Goal: Information Seeking & Learning: Understand process/instructions

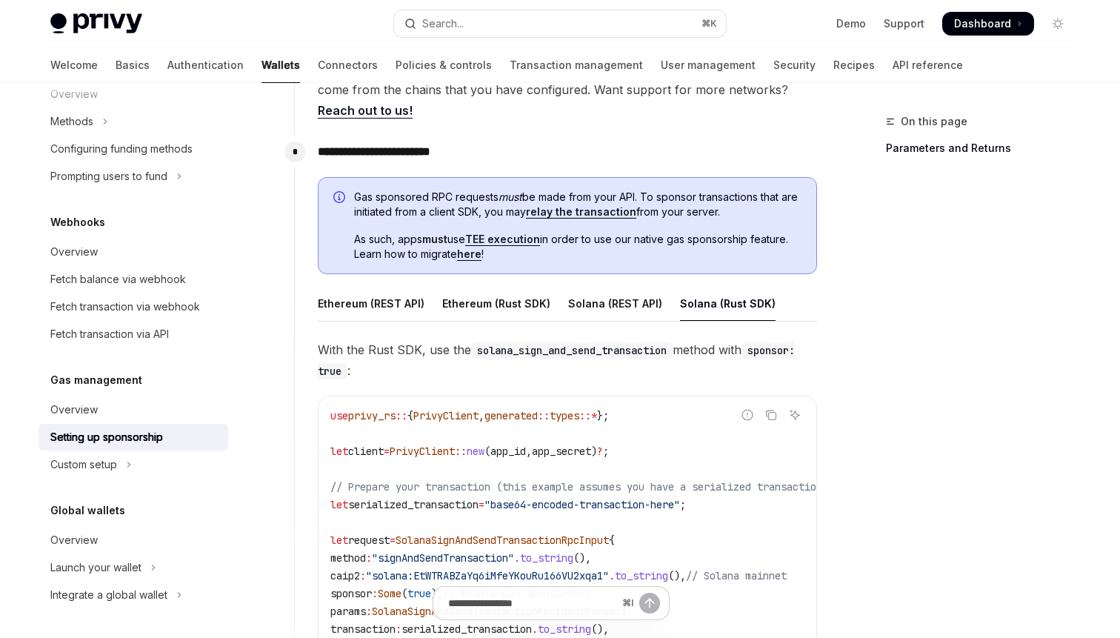
scroll to position [625, 0]
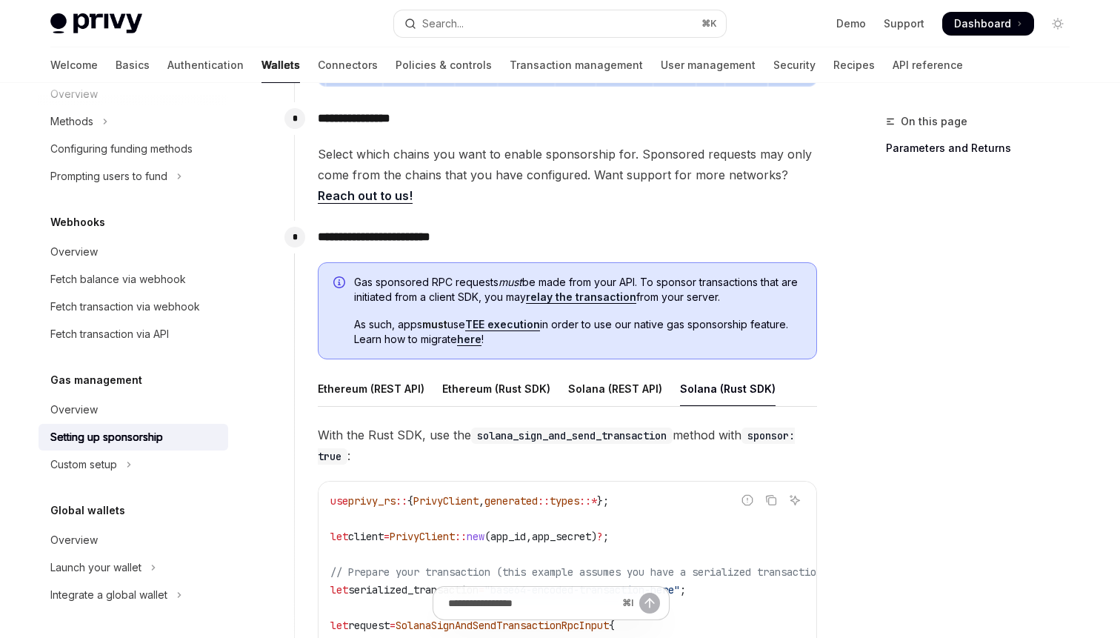
click at [607, 278] on span "Gas sponsored RPC requests must be made from your API. To sponsor transactions …" at bounding box center [577, 290] width 447 height 30
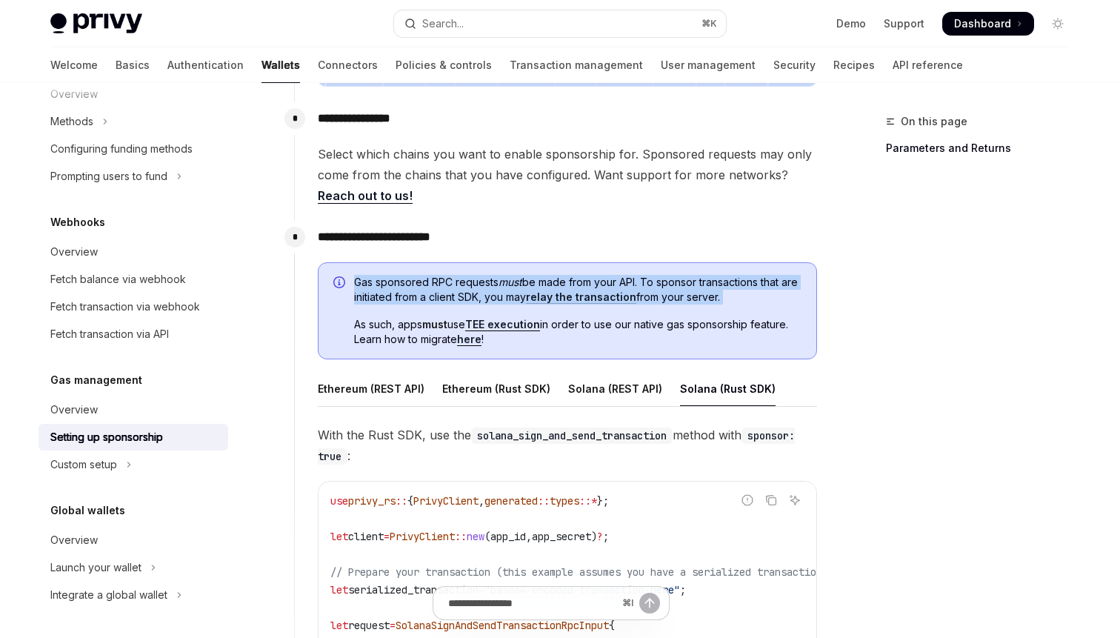
click at [786, 321] on span "As such, apps must use TEE execution in order to use our native gas sponsorship…" at bounding box center [577, 332] width 447 height 30
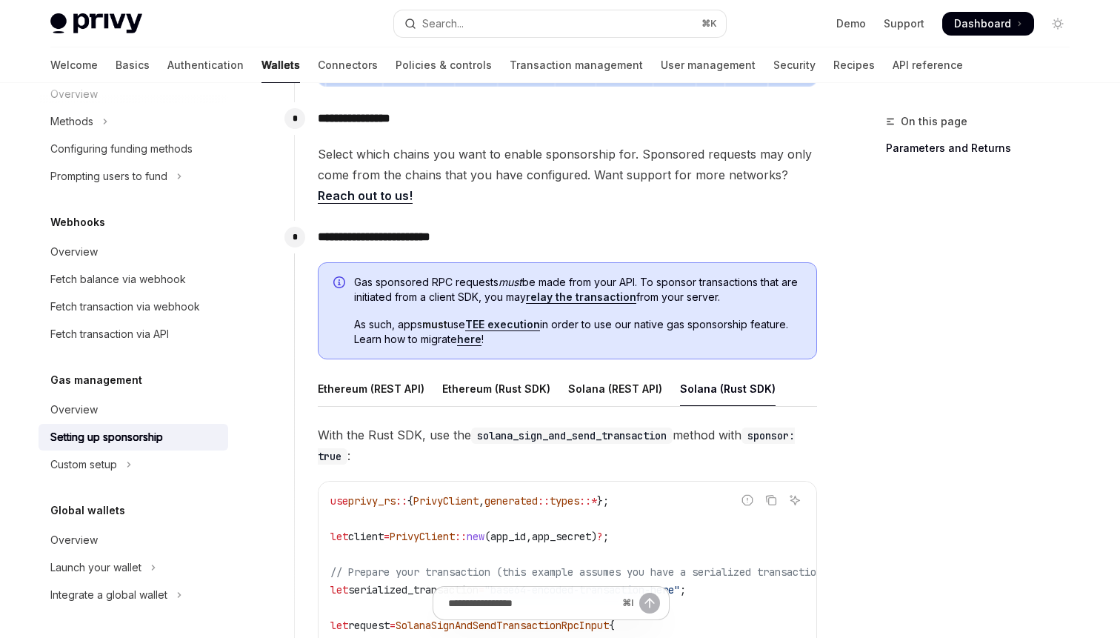
click at [764, 297] on span "Gas sponsored RPC requests must be made from your API. To sponsor transactions …" at bounding box center [577, 290] width 447 height 30
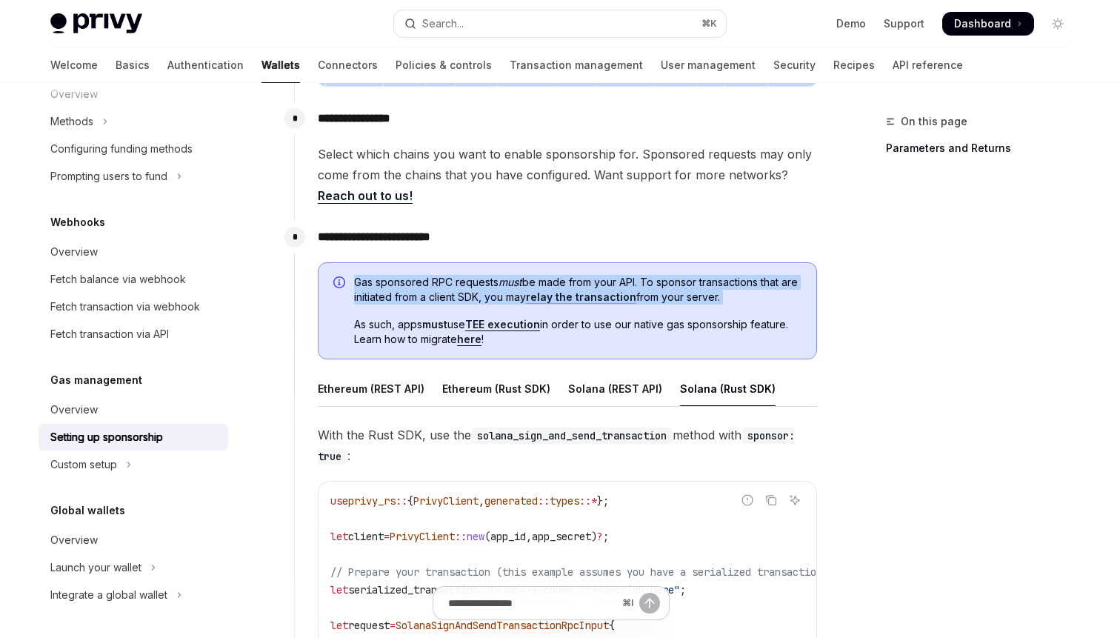
click at [764, 297] on span "Gas sponsored RPC requests must be made from your API. To sponsor transactions …" at bounding box center [577, 290] width 447 height 30
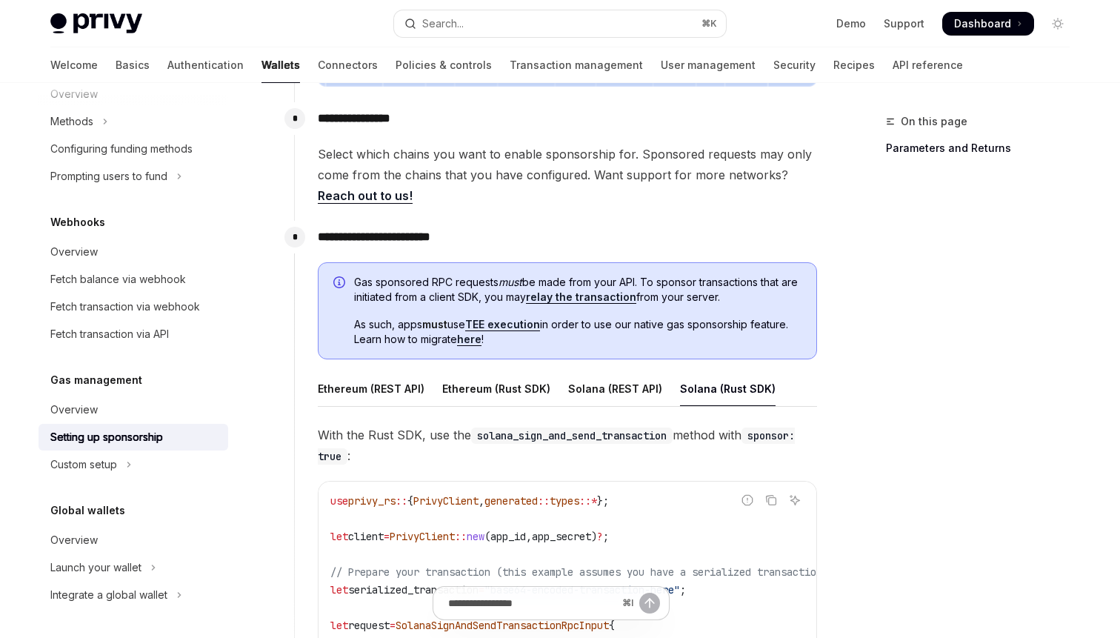
click at [764, 297] on span "Gas sponsored RPC requests must be made from your API. To sponsor transactions …" at bounding box center [577, 290] width 447 height 30
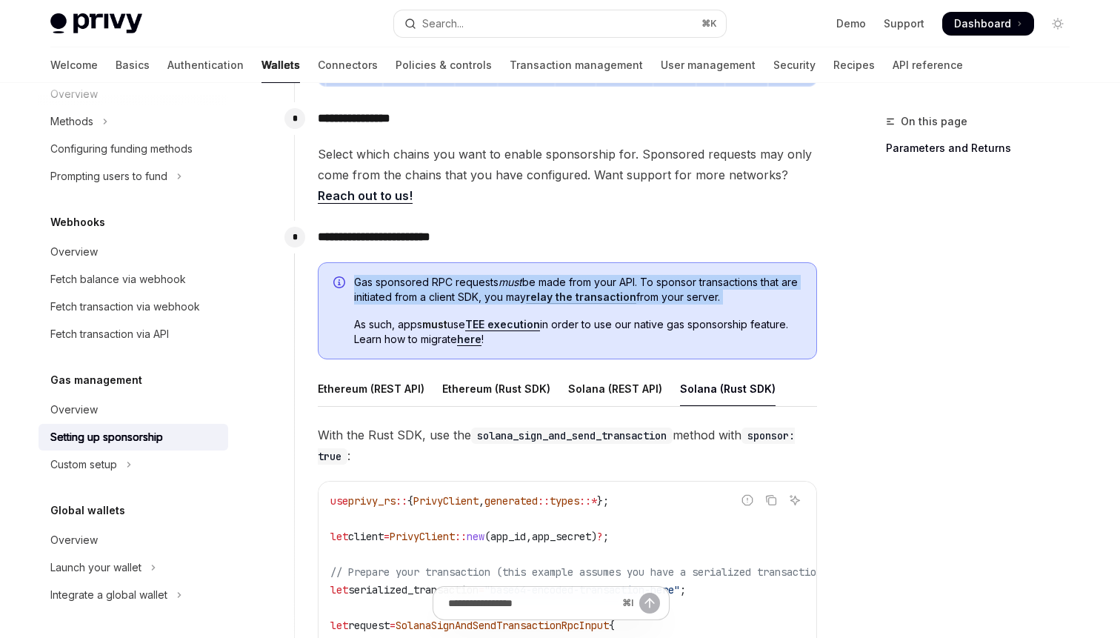
click at [764, 297] on span "Gas sponsored RPC requests must be made from your API. To sponsor transactions …" at bounding box center [577, 290] width 447 height 30
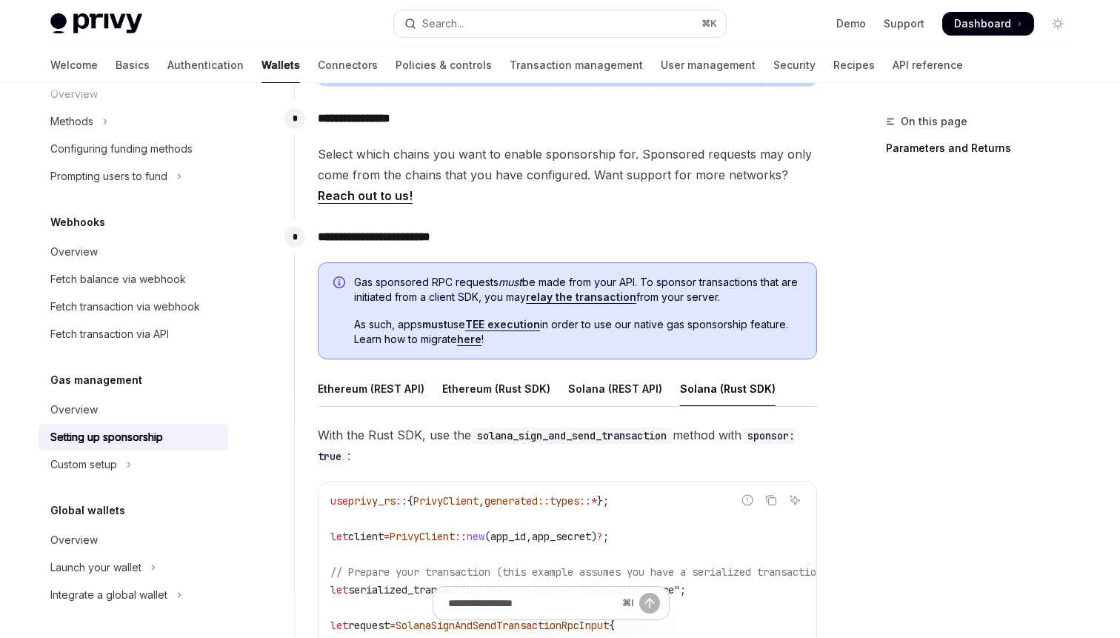
click at [764, 297] on span "Gas sponsored RPC requests must be made from your API. To sponsor transactions …" at bounding box center [577, 290] width 447 height 30
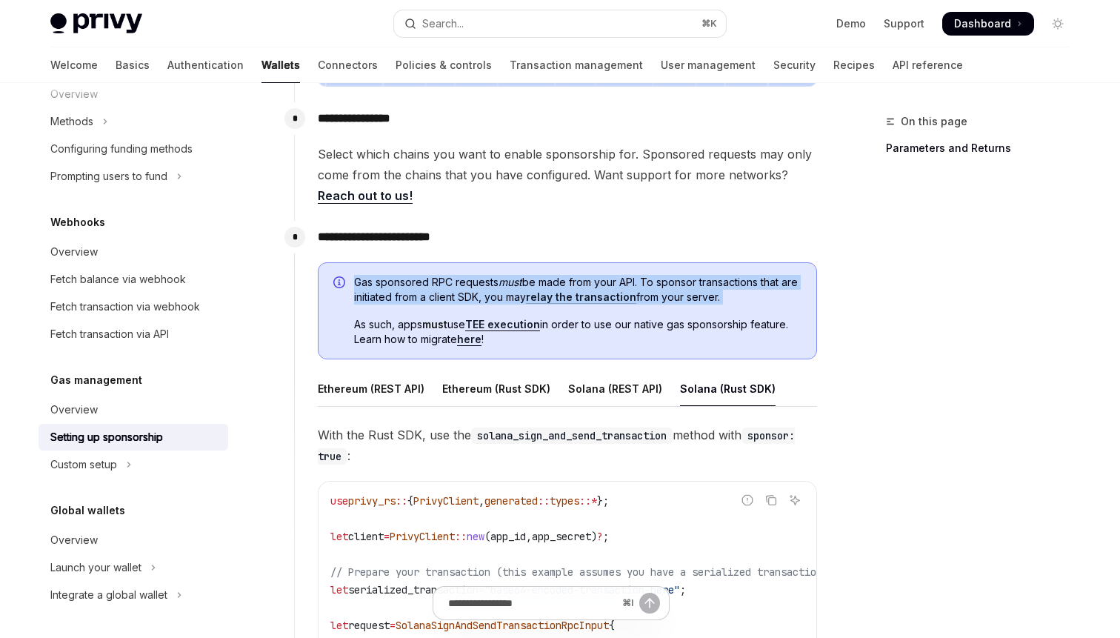
click at [764, 297] on span "Gas sponsored RPC requests must be made from your API. To sponsor transactions …" at bounding box center [577, 290] width 447 height 30
click at [769, 300] on span "Gas sponsored RPC requests must be made from your API. To sponsor transactions …" at bounding box center [577, 290] width 447 height 30
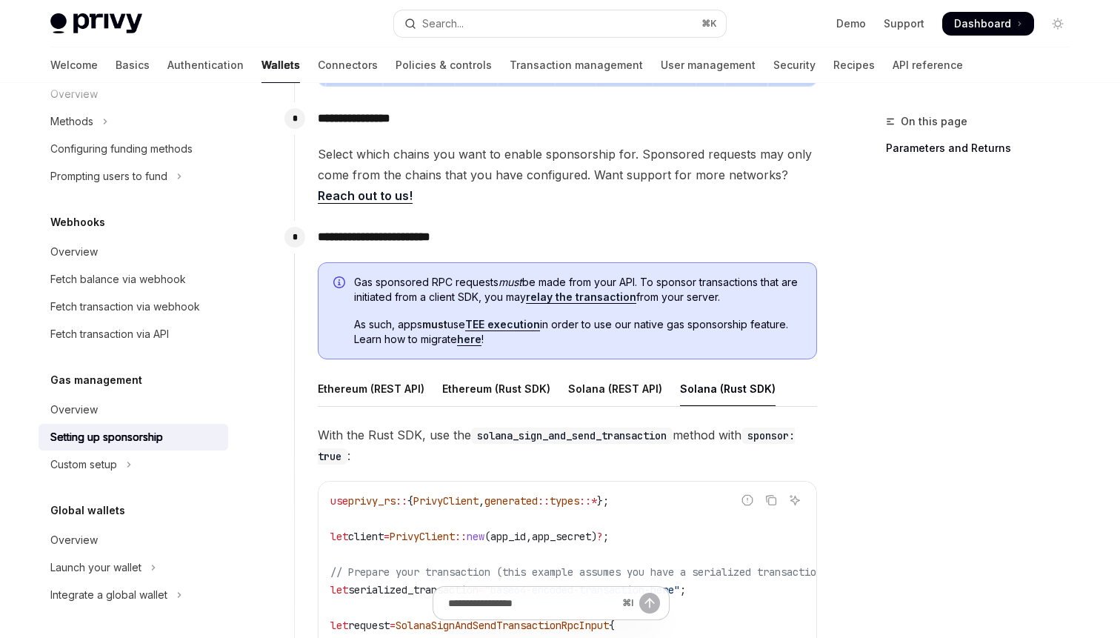
click at [769, 300] on span "Gas sponsored RPC requests must be made from your API. To sponsor transactions …" at bounding box center [577, 290] width 447 height 30
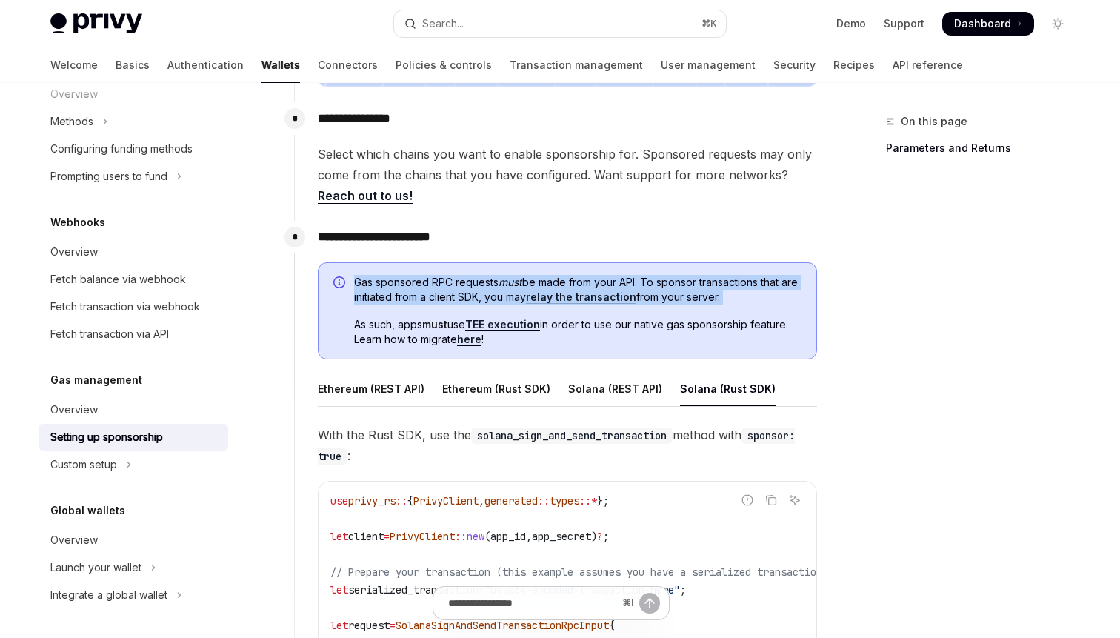
click at [784, 312] on div "Gas sponsored RPC requests must be made from your API. To sponsor transactions …" at bounding box center [577, 311] width 447 height 73
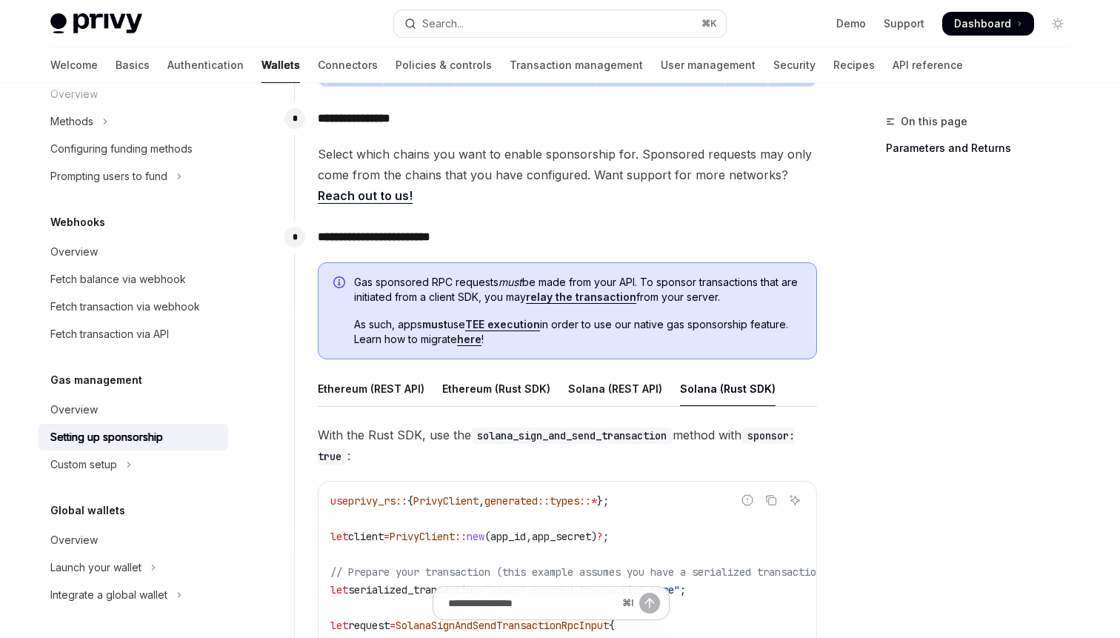
click at [763, 296] on span "Gas sponsored RPC requests must be made from your API. To sponsor transactions …" at bounding box center [577, 290] width 447 height 30
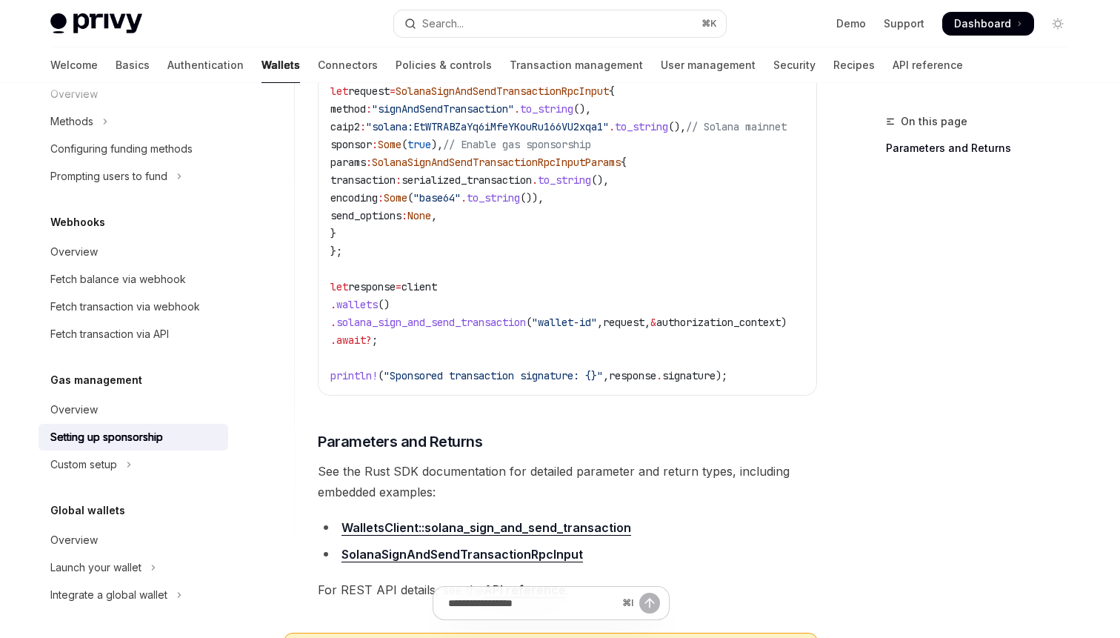
scroll to position [1469, 0]
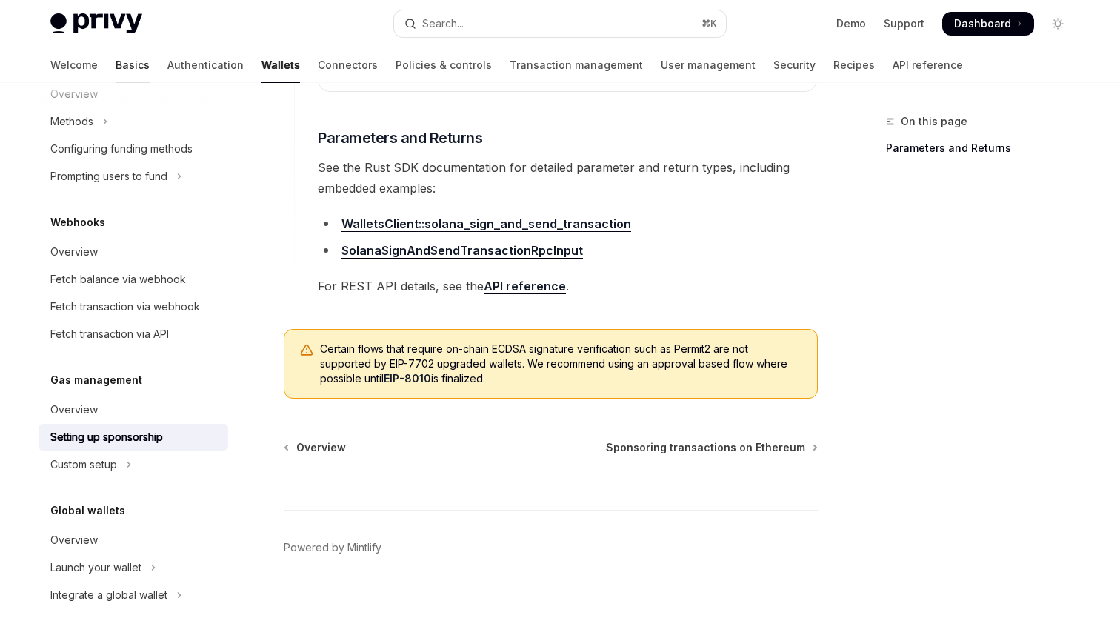
click at [116, 73] on link "Basics" at bounding box center [133, 65] width 34 height 36
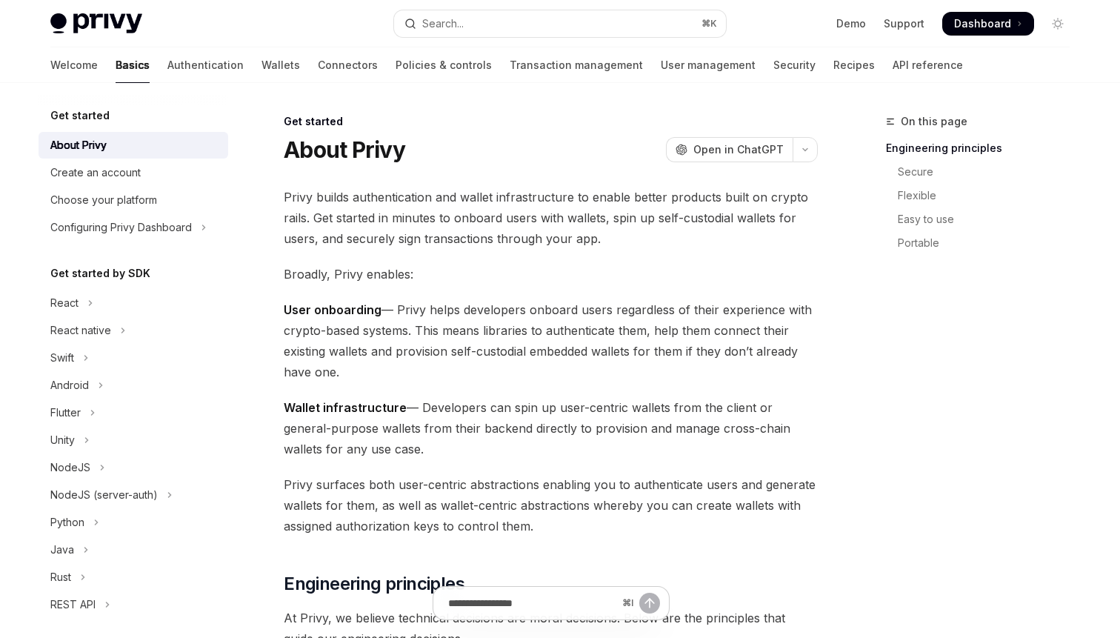
scroll to position [215, 0]
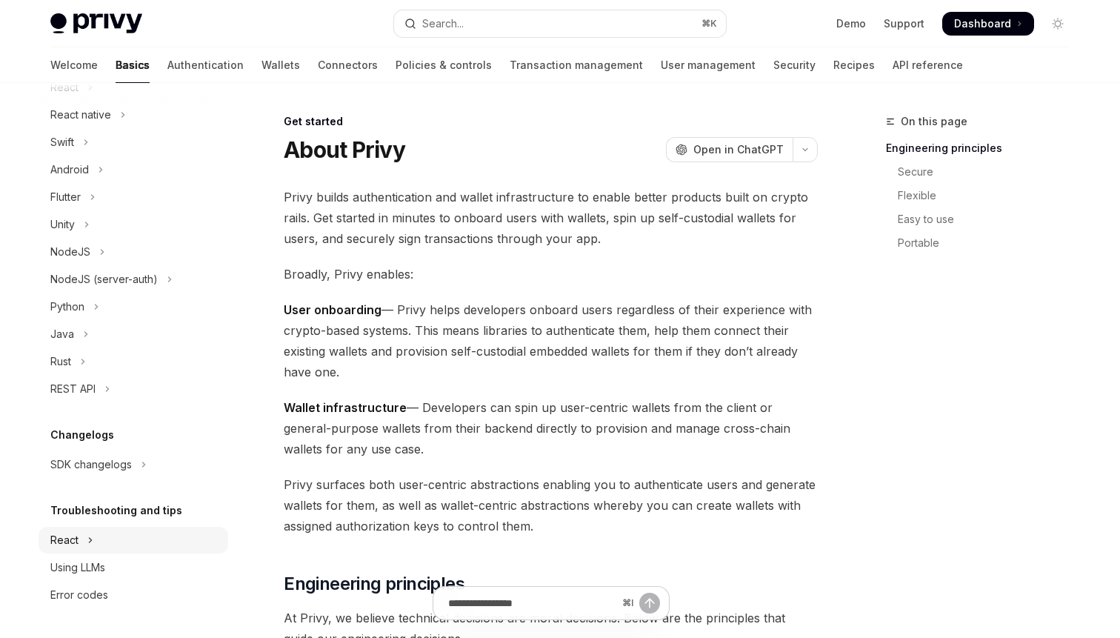
click at [128, 550] on button "React" at bounding box center [134, 540] width 190 height 27
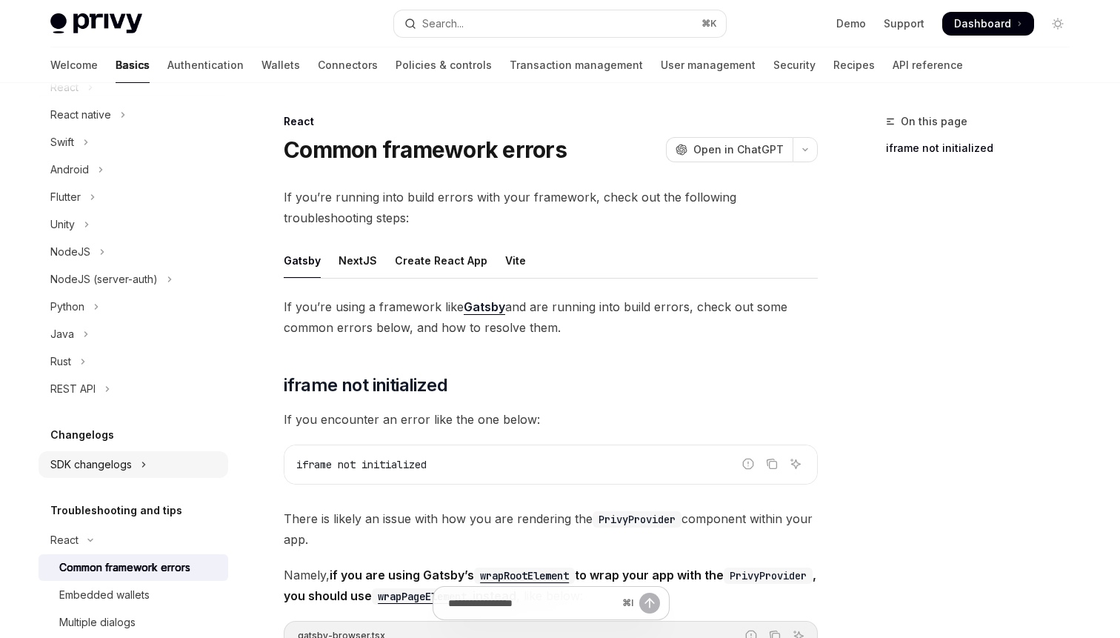
click at [129, 464] on div "SDK changelogs" at bounding box center [90, 464] width 81 height 18
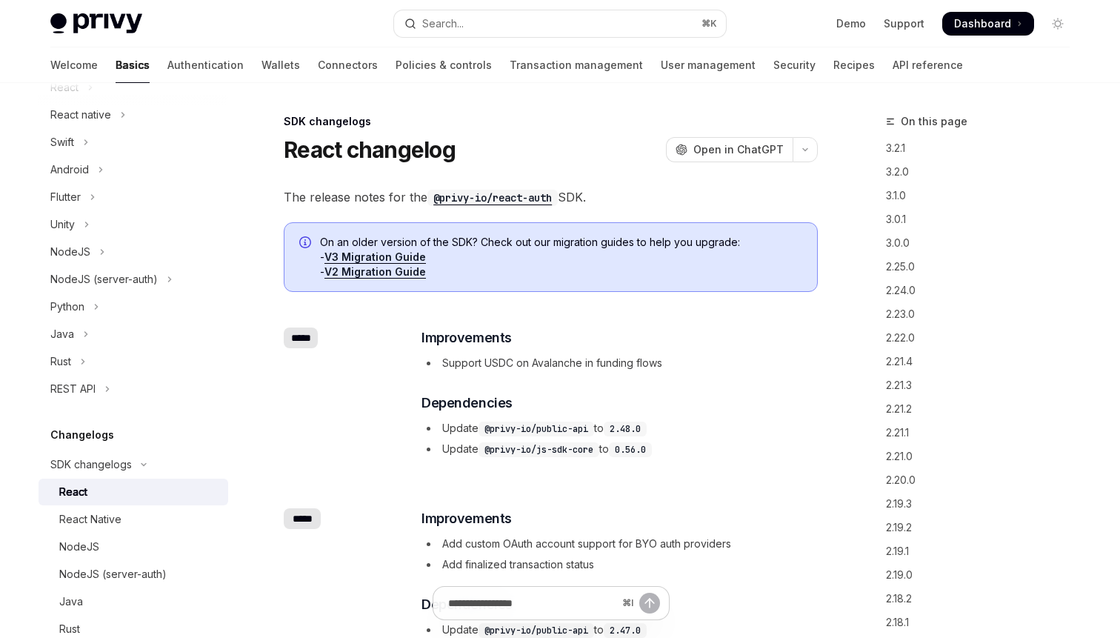
click at [691, 375] on div "​ Improvements Support USDC on Avalanche in funding flows ​ Dependencies Update…" at bounding box center [618, 392] width 395 height 130
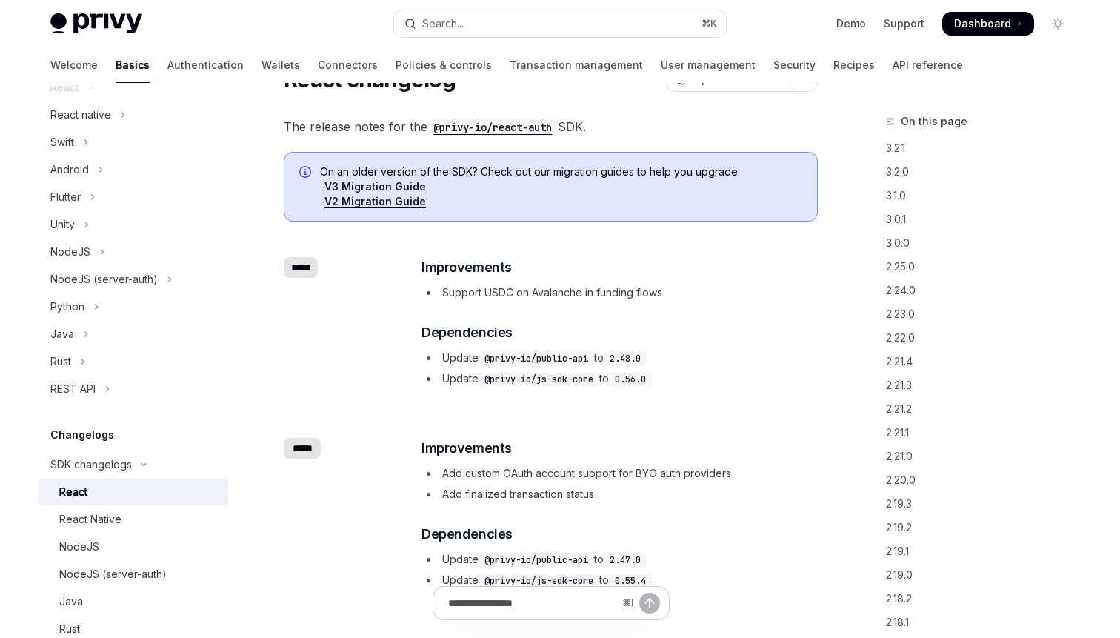
click at [679, 360] on li "Update @privy-io/public-api to 2.48.0" at bounding box center [618, 358] width 395 height 18
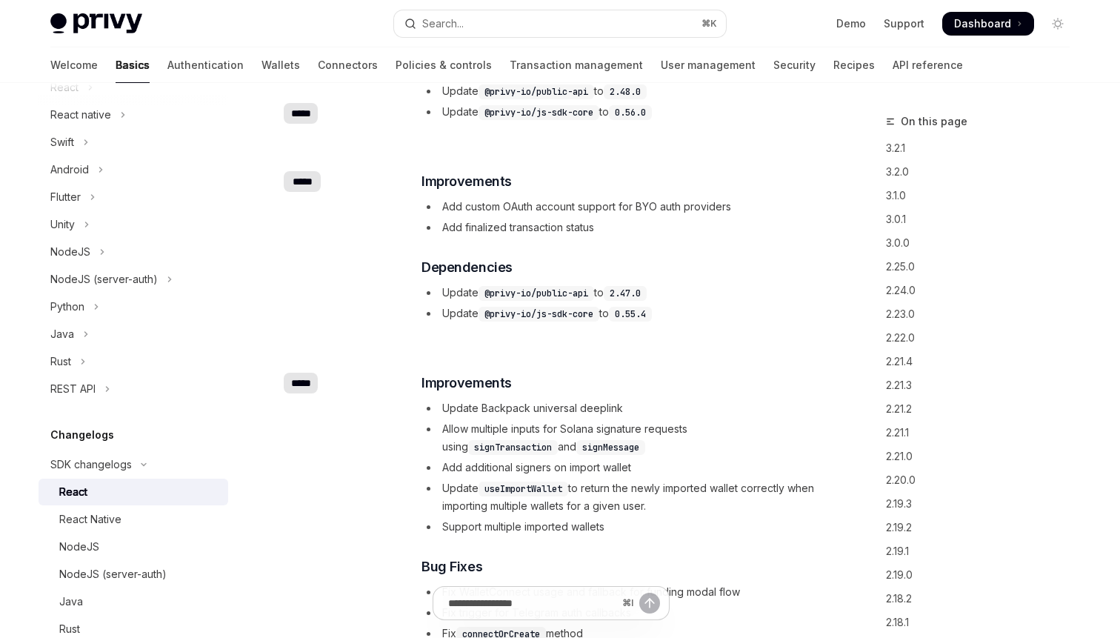
click at [679, 360] on div "​ ***** ​ Improvements Update Backpack universal deeplink Allow multiple inputs…" at bounding box center [551, 603] width 534 height 509
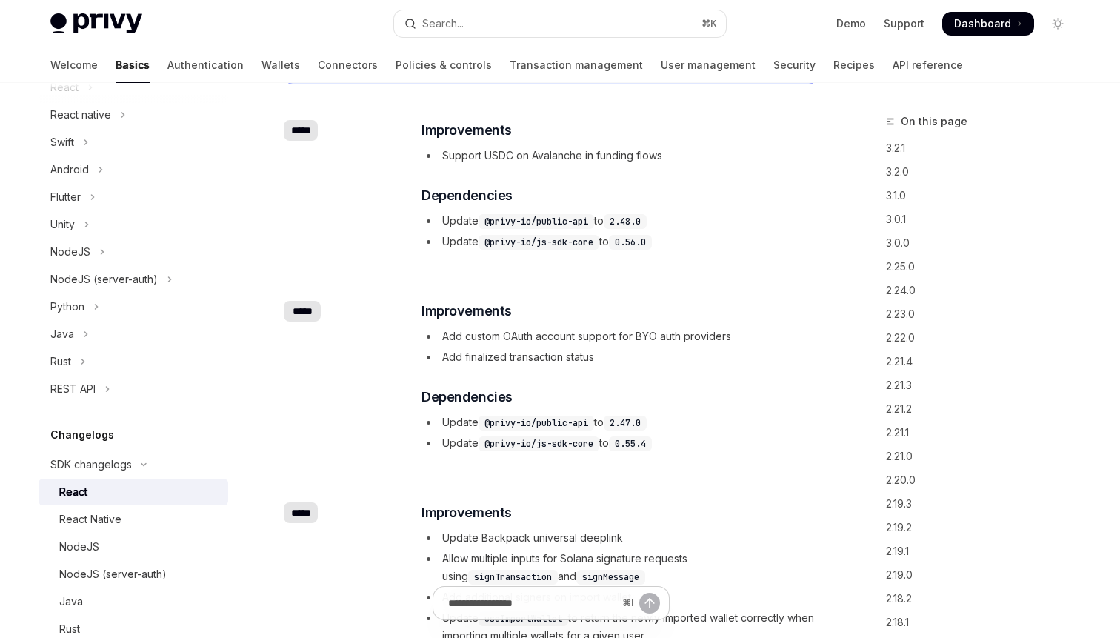
scroll to position [0, 0]
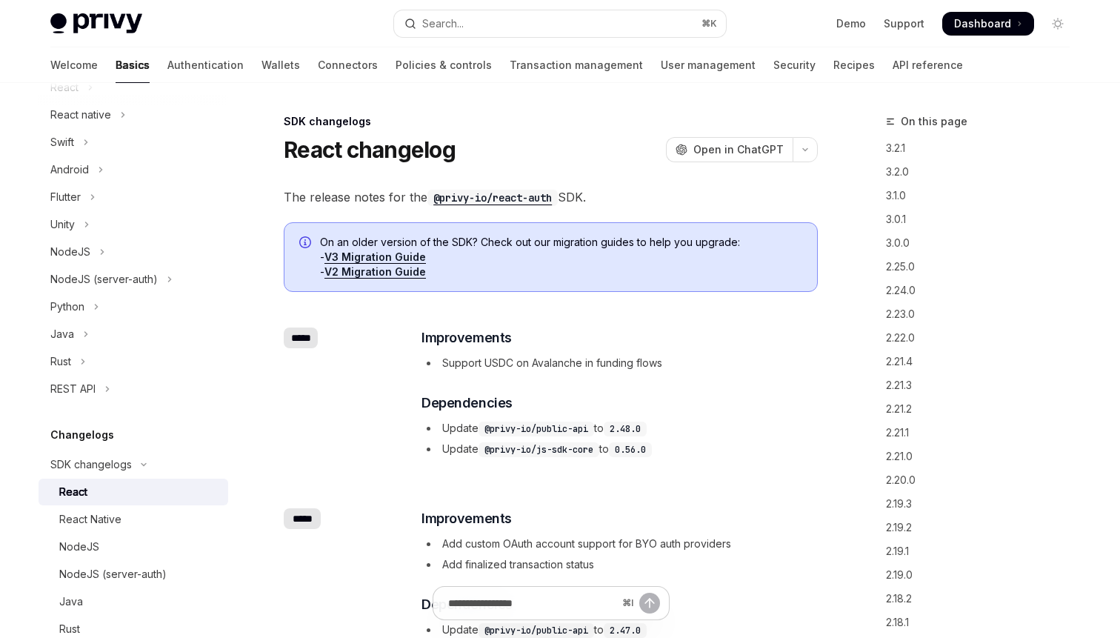
copy span "@privy-io/react-auth"
copy code "@privy-io/react-auth"
drag, startPoint x: 427, startPoint y: 199, endPoint x: 561, endPoint y: 197, distance: 134.8
click at [561, 197] on span "The release notes for the @privy-io/react-auth SDK." at bounding box center [551, 197] width 534 height 21
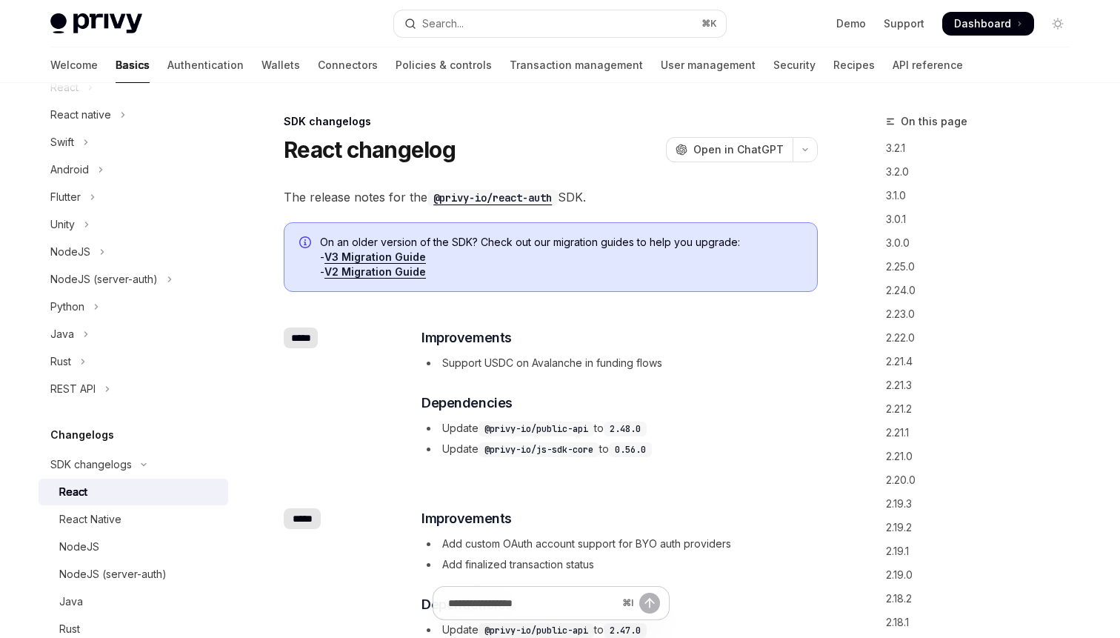
click at [756, 412] on h3 "​ Dependencies" at bounding box center [618, 402] width 395 height 21
click at [731, 399] on h3 "​ Dependencies" at bounding box center [618, 402] width 395 height 21
click at [698, 365] on li "Support USDC on Avalanche in funding flows" at bounding box center [618, 363] width 395 height 18
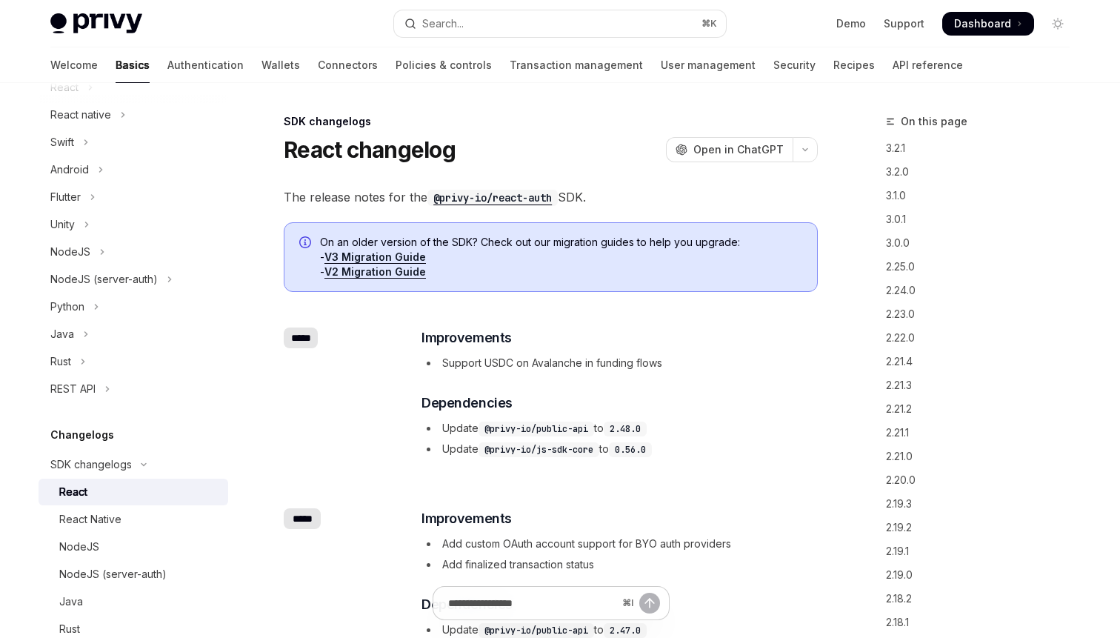
click at [698, 365] on li "Support USDC on Avalanche in funding flows" at bounding box center [618, 363] width 395 height 18
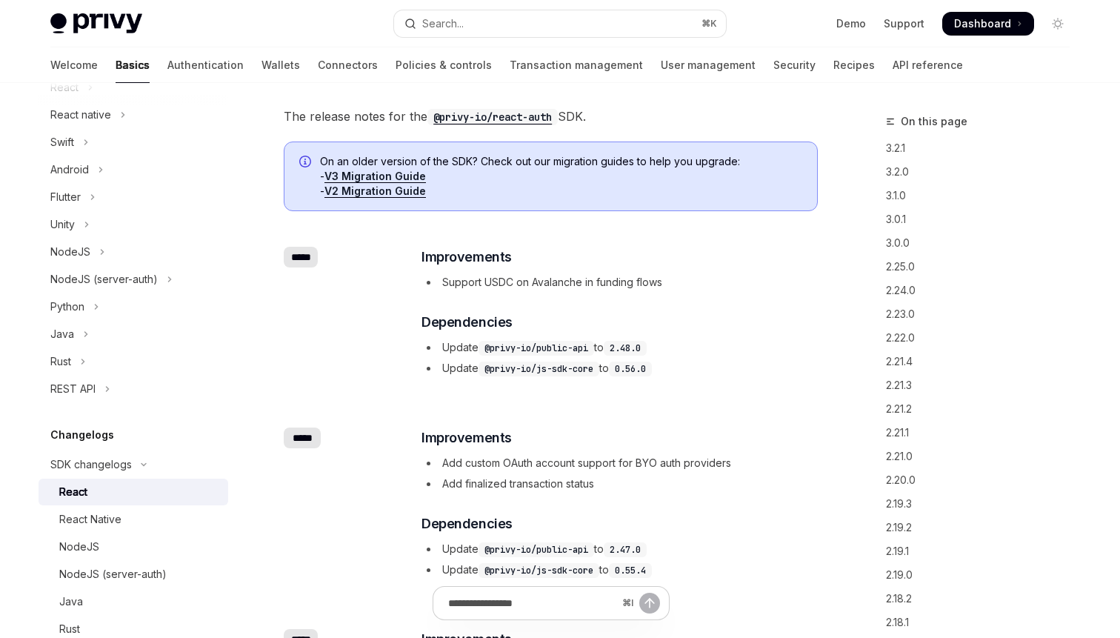
scroll to position [118, 0]
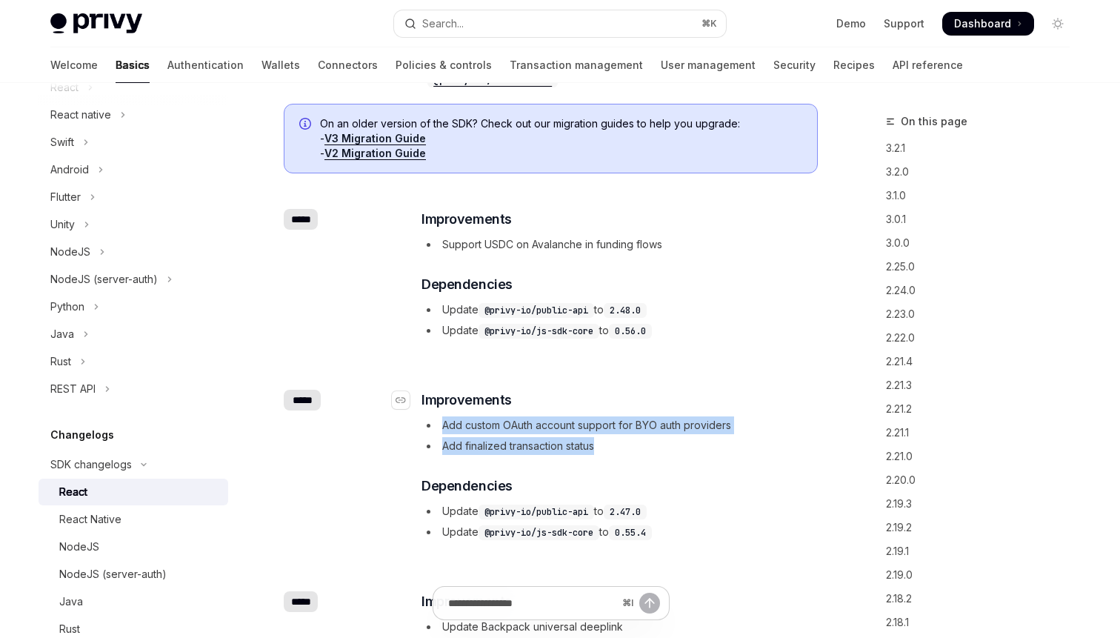
drag, startPoint x: 695, startPoint y: 445, endPoint x: 667, endPoint y: 392, distance: 59.3
click at [667, 397] on div "​ Improvements Add custom OAuth account support for BYO auth providers Add fina…" at bounding box center [618, 465] width 395 height 151
click at [667, 392] on h3 "​ Improvements" at bounding box center [618, 400] width 395 height 21
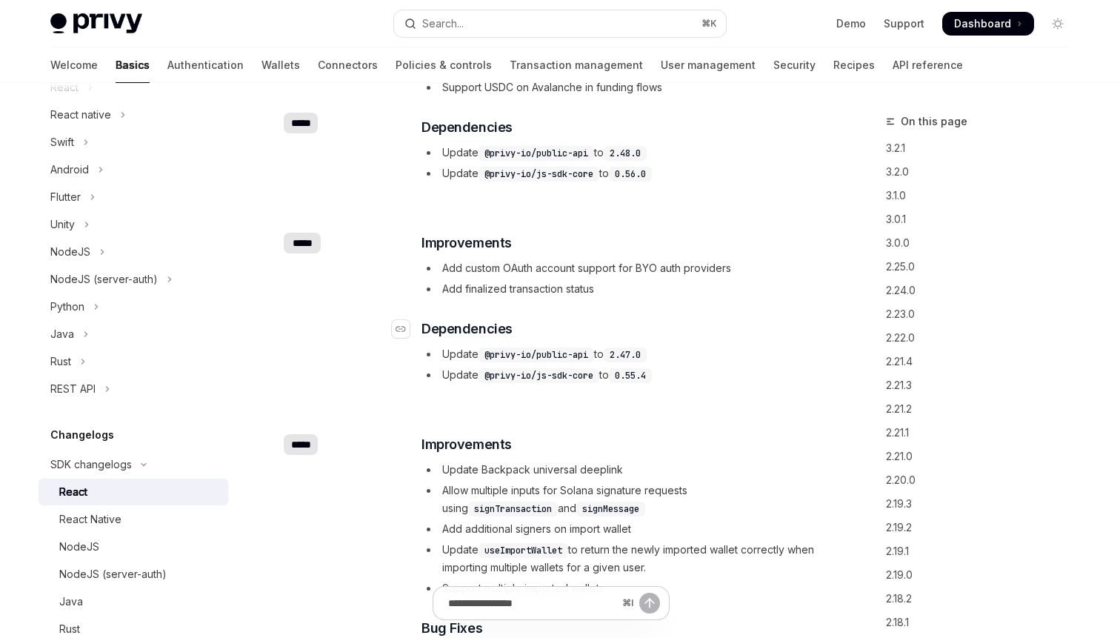
scroll to position [304, 0]
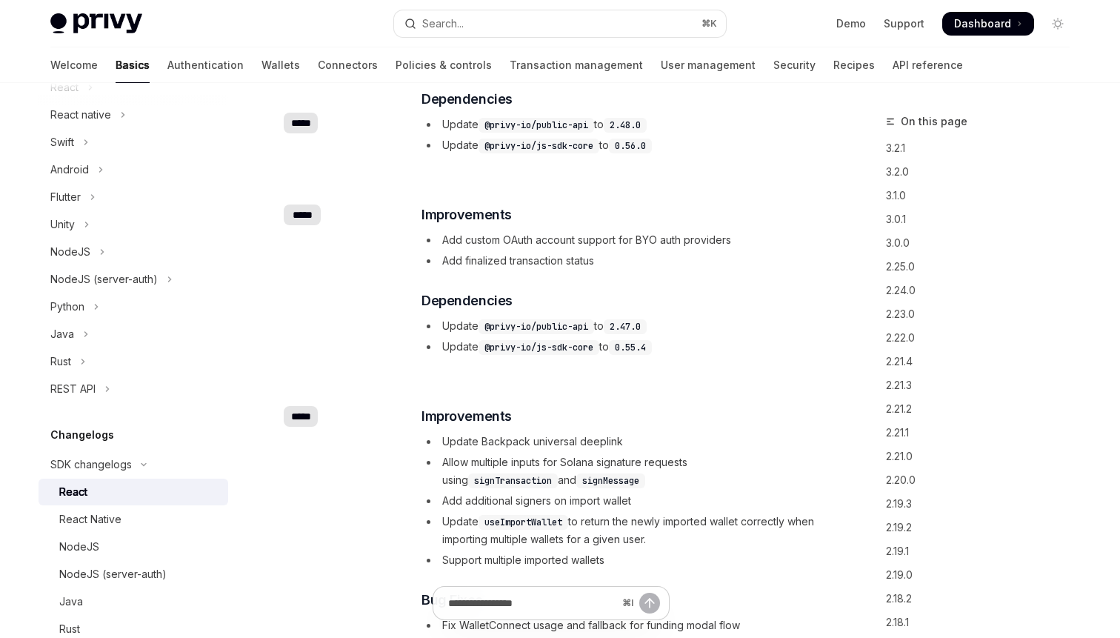
click at [756, 199] on div "​ ***** ​ Improvements Add custom OAuth account support for BYO auth providers …" at bounding box center [551, 281] width 534 height 201
click at [680, 296] on h3 "​ Dependencies" at bounding box center [618, 300] width 395 height 21
click at [665, 261] on li "Add finalized transaction status" at bounding box center [618, 261] width 395 height 18
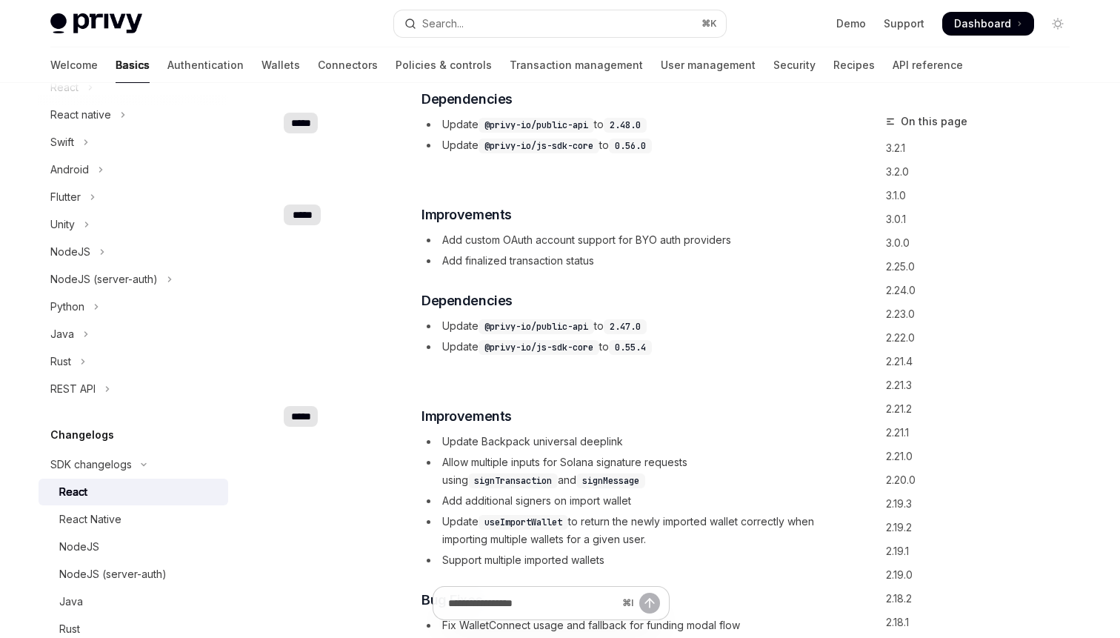
click at [665, 261] on li "Add finalized transaction status" at bounding box center [618, 261] width 395 height 18
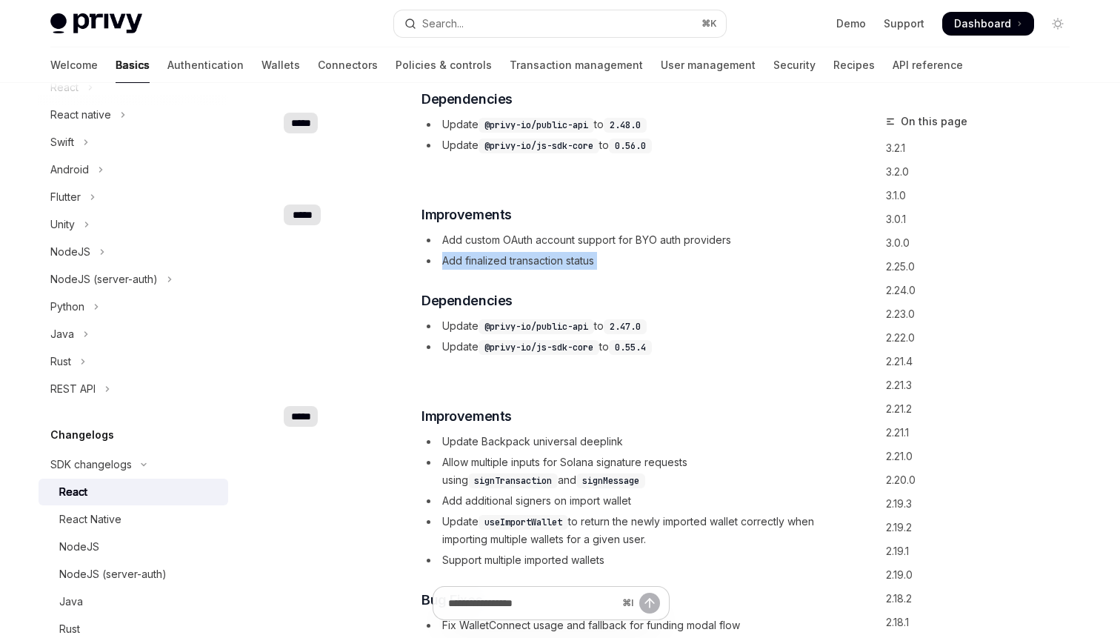
click at [665, 261] on li "Add finalized transaction status" at bounding box center [618, 261] width 395 height 18
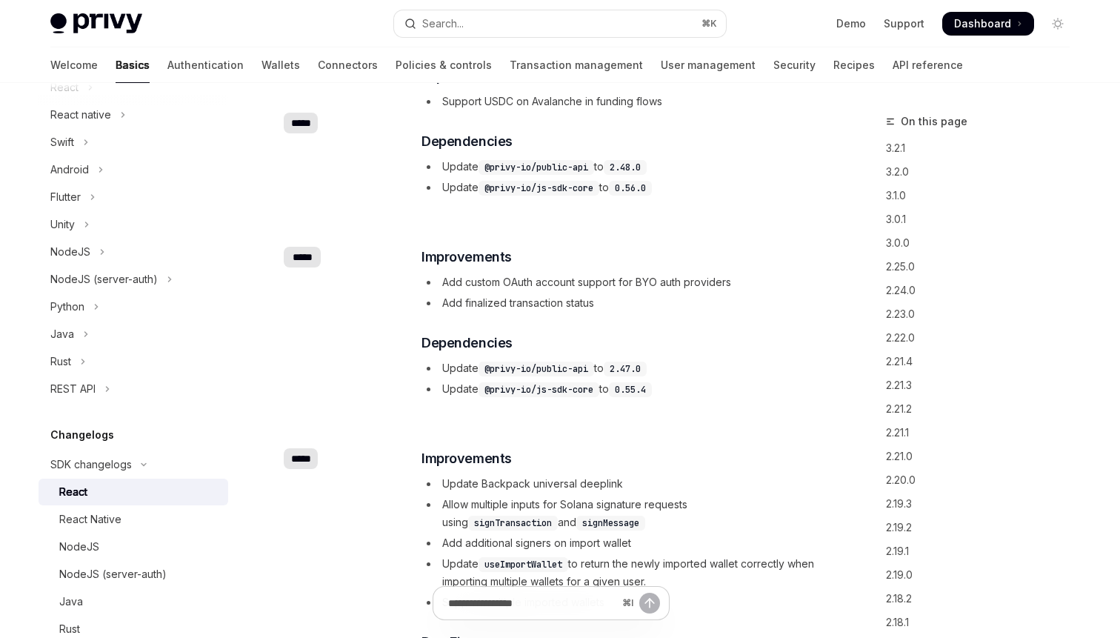
scroll to position [148, 0]
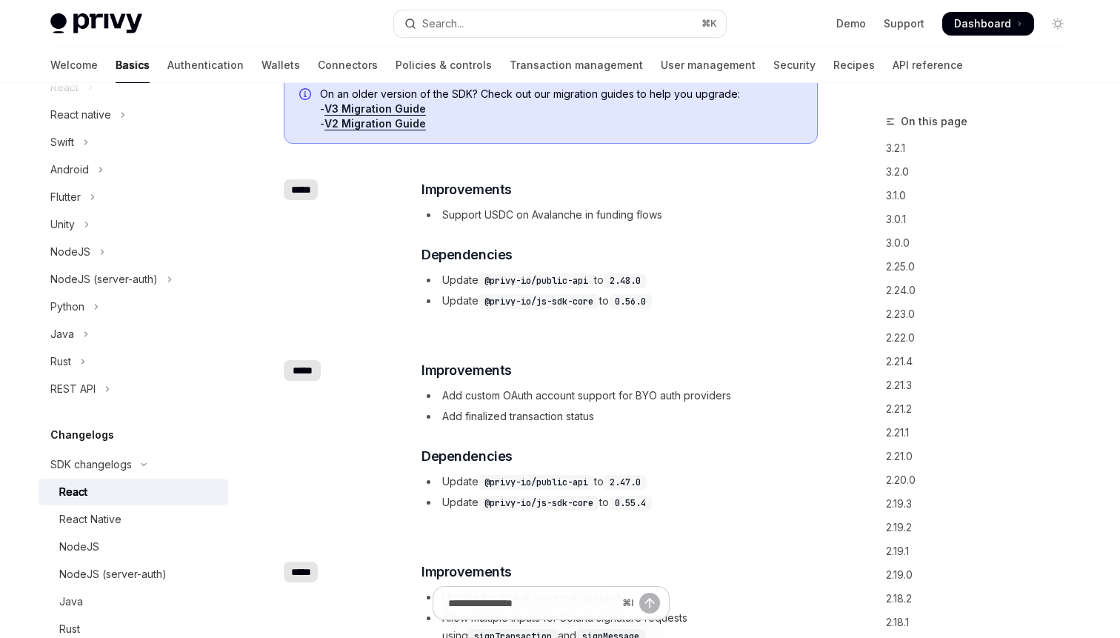
click at [570, 275] on code "@privy-io/public-api" at bounding box center [536, 280] width 116 height 15
drag, startPoint x: 487, startPoint y: 301, endPoint x: 596, endPoint y: 301, distance: 108.9
click at [596, 301] on code "@privy-io/js-sdk-core" at bounding box center [538, 301] width 121 height 15
copy code "@privy-io/js-sdk-core"
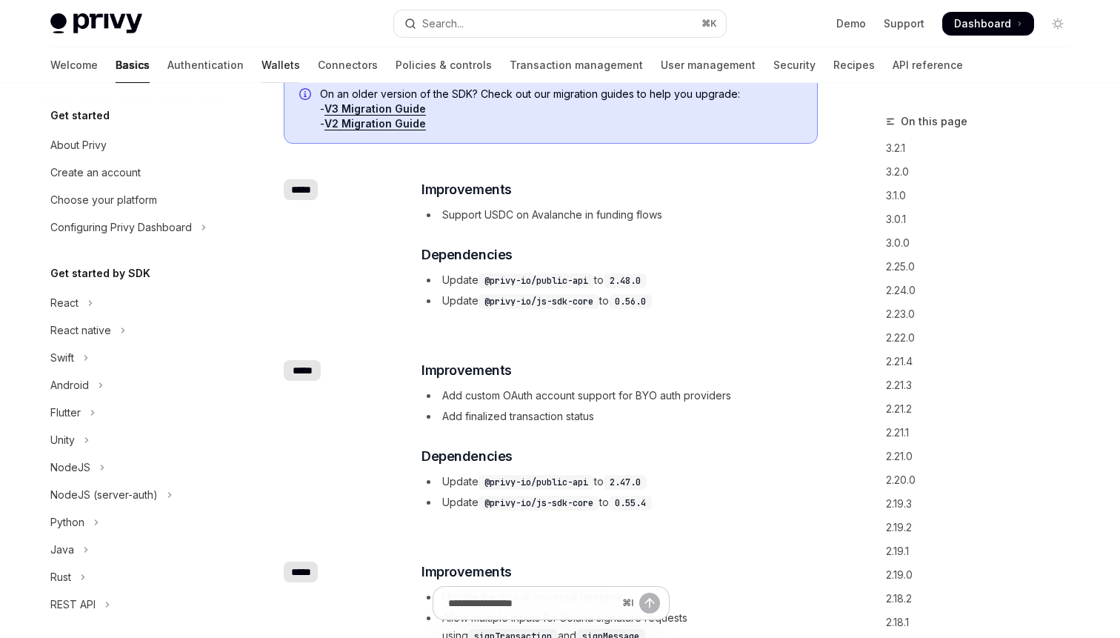
click at [261, 65] on link "Wallets" at bounding box center [280, 65] width 39 height 36
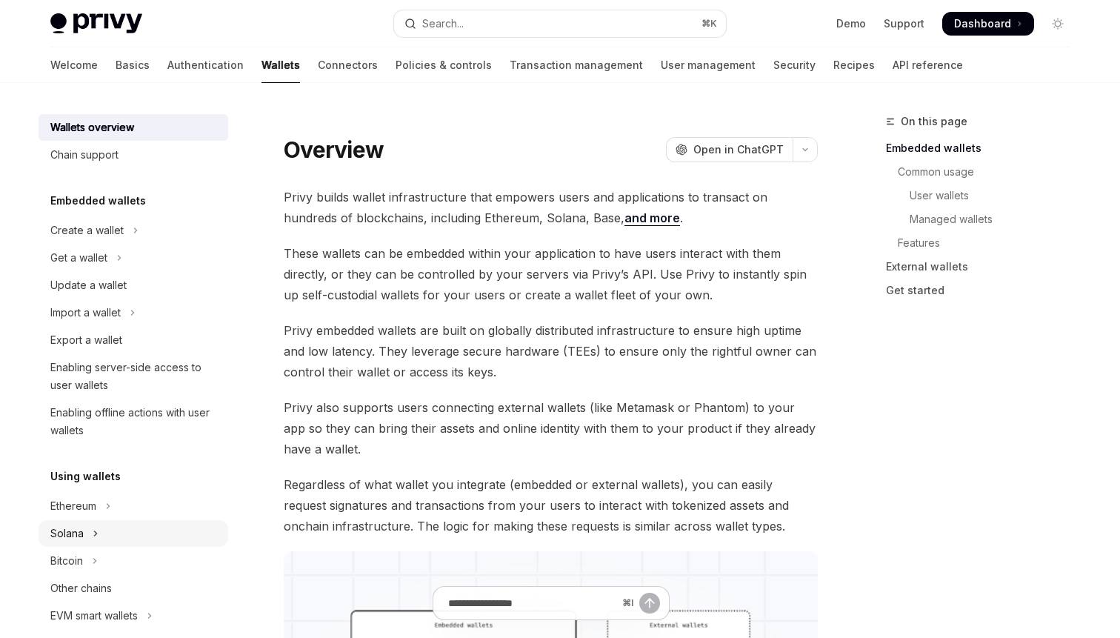
click at [147, 538] on button "Solana" at bounding box center [134, 533] width 190 height 27
type textarea "*"
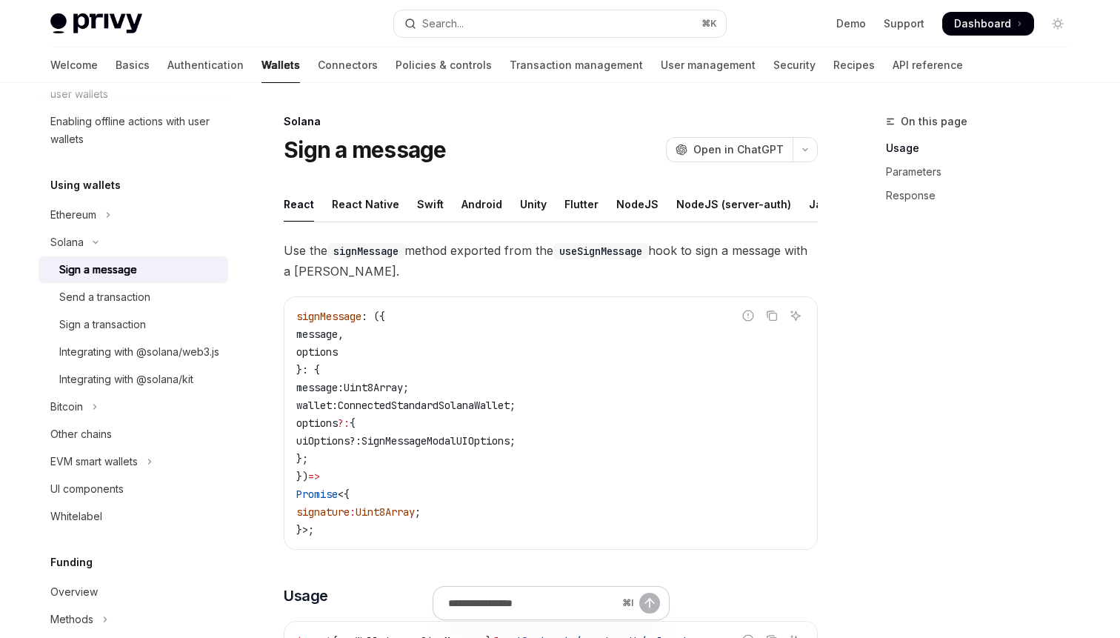
scroll to position [296, 0]
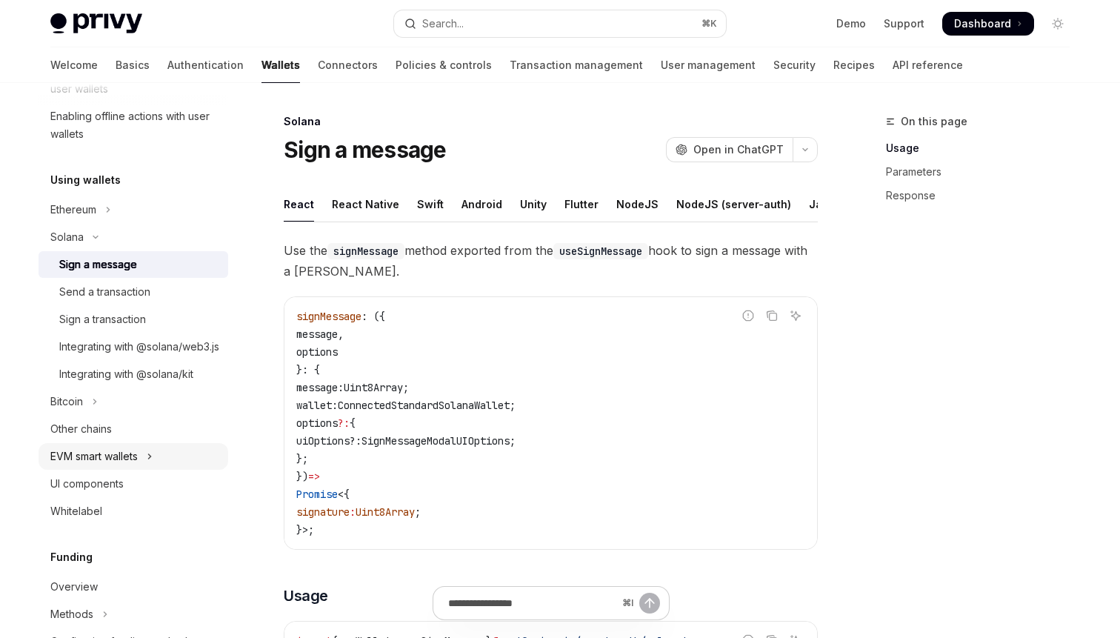
click at [150, 465] on icon "Toggle EVM smart wallets section" at bounding box center [150, 456] width 6 height 18
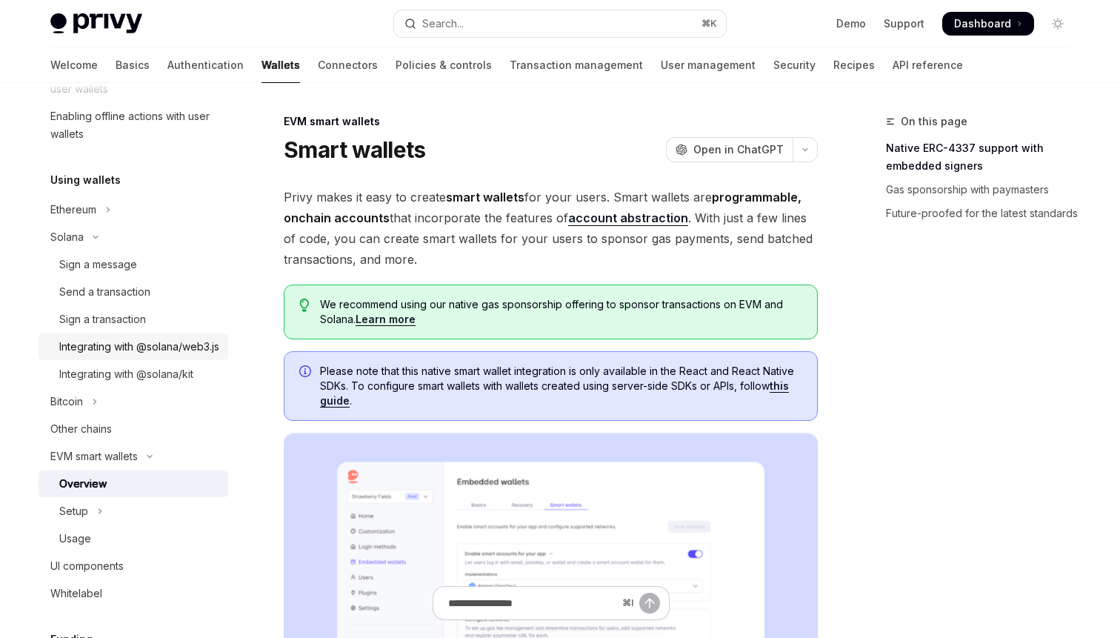
click at [155, 355] on div "Integrating with @solana/web3.js" at bounding box center [139, 347] width 160 height 18
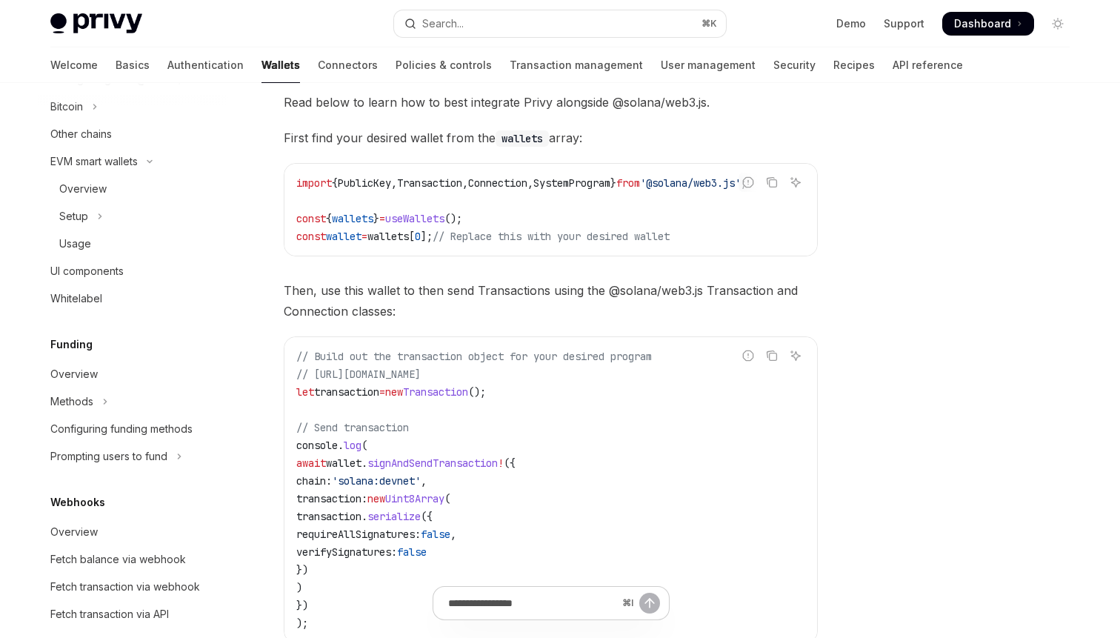
scroll to position [889, 0]
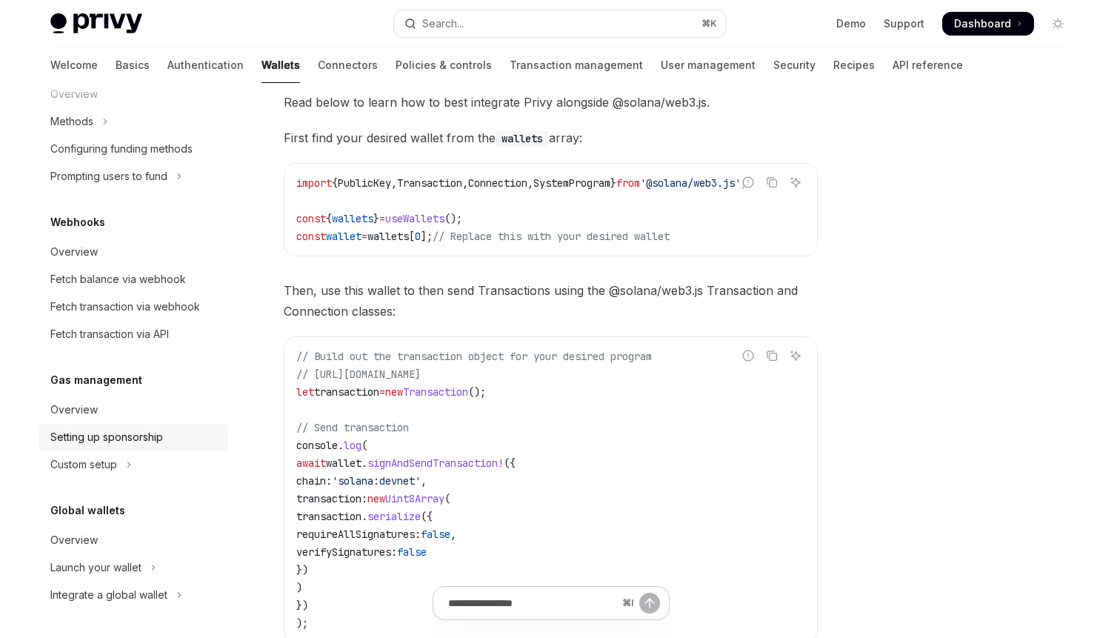
click at [204, 441] on div "Setting up sponsorship" at bounding box center [134, 437] width 169 height 18
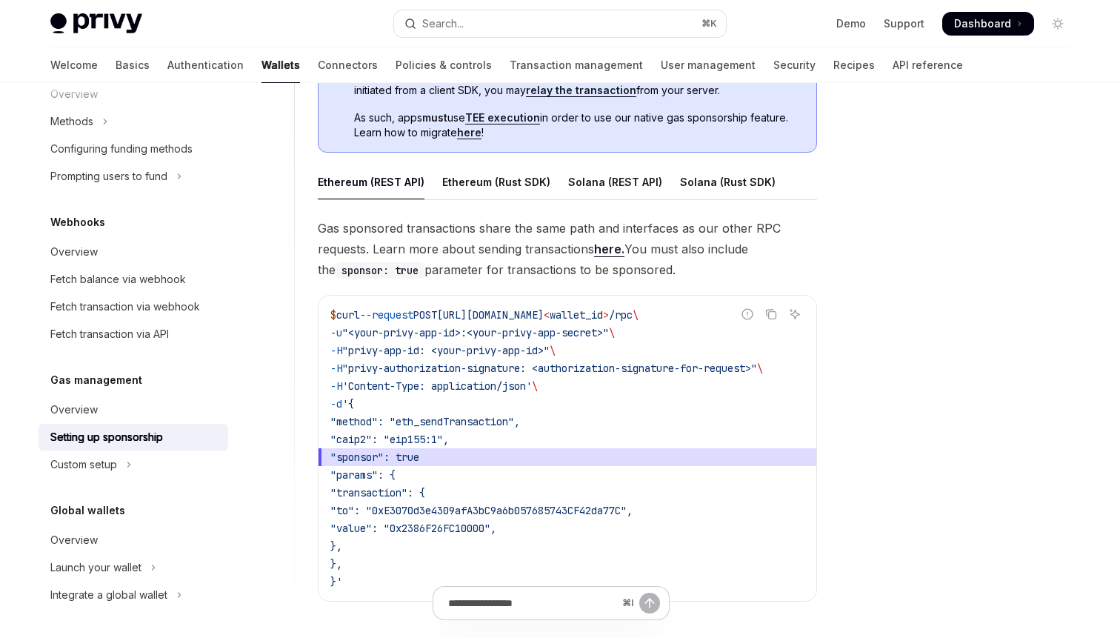
scroll to position [813, 0]
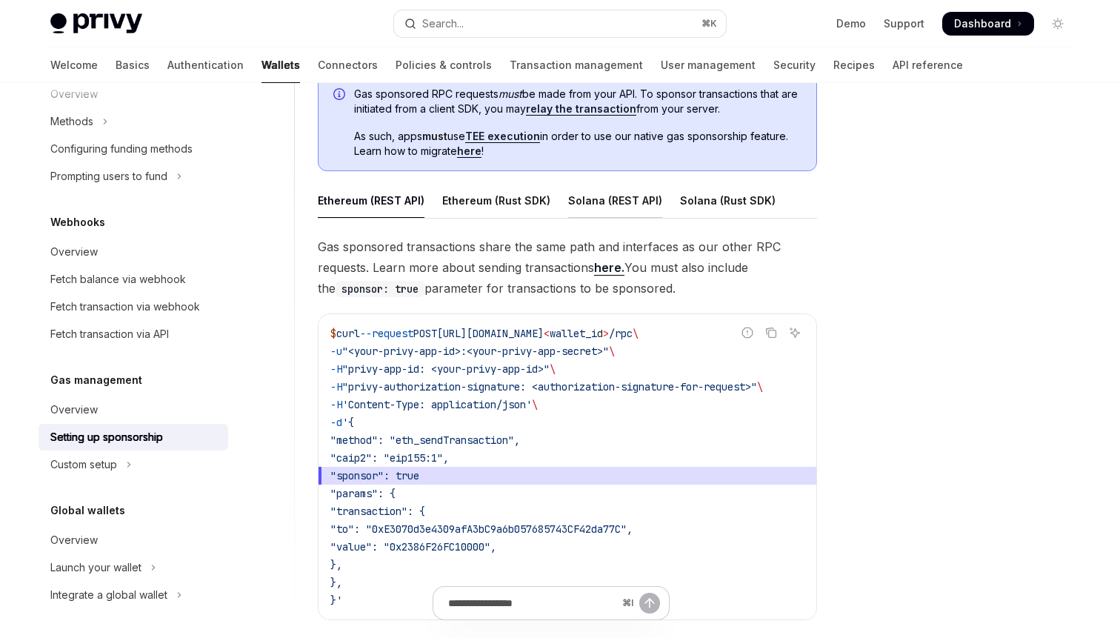
click at [617, 215] on div "Solana (REST API)" at bounding box center [615, 200] width 94 height 35
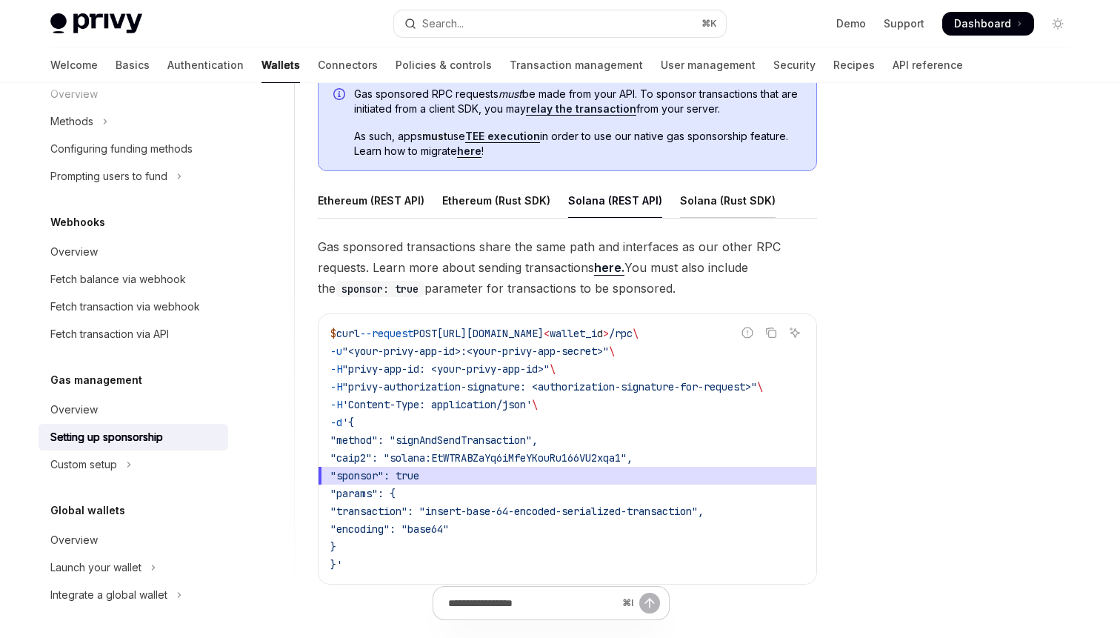
click at [755, 190] on div "Solana (Rust SDK)" at bounding box center [728, 200] width 96 height 35
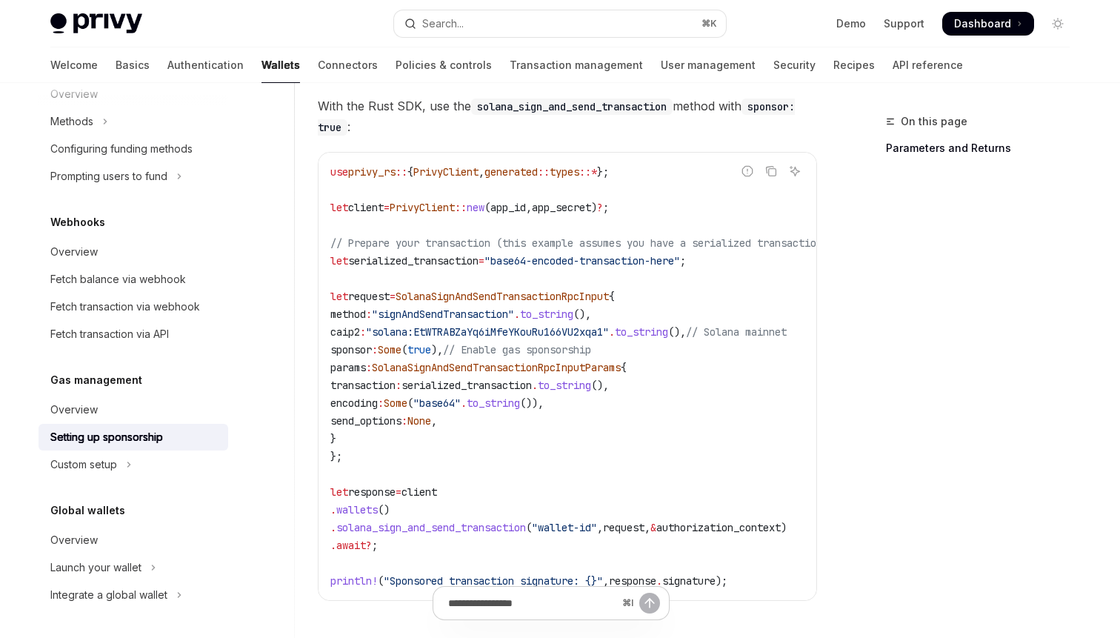
scroll to position [959, 0]
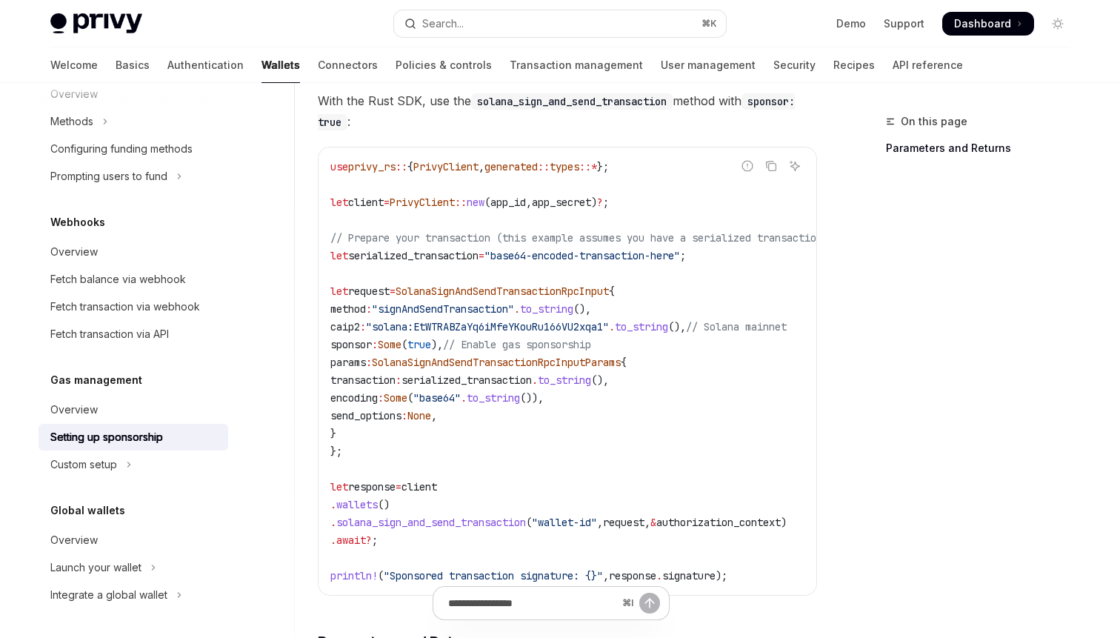
click at [617, 412] on code "use privy_rs :: { PrivyClient , generated :: types ::* }; let client = PrivyCli…" at bounding box center [596, 371] width 533 height 427
click at [529, 292] on span "SolanaSignAndSendTransactionRpcInput" at bounding box center [501, 290] width 213 height 13
copy span "SolanaSignAndSendTransactionRpcInput"
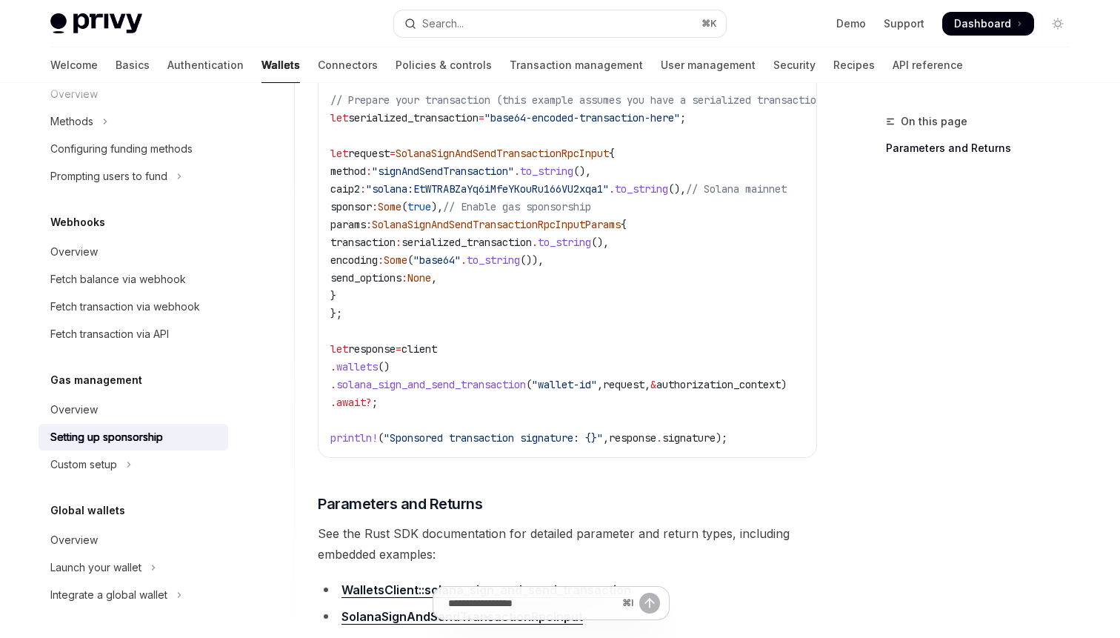
scroll to position [696, 0]
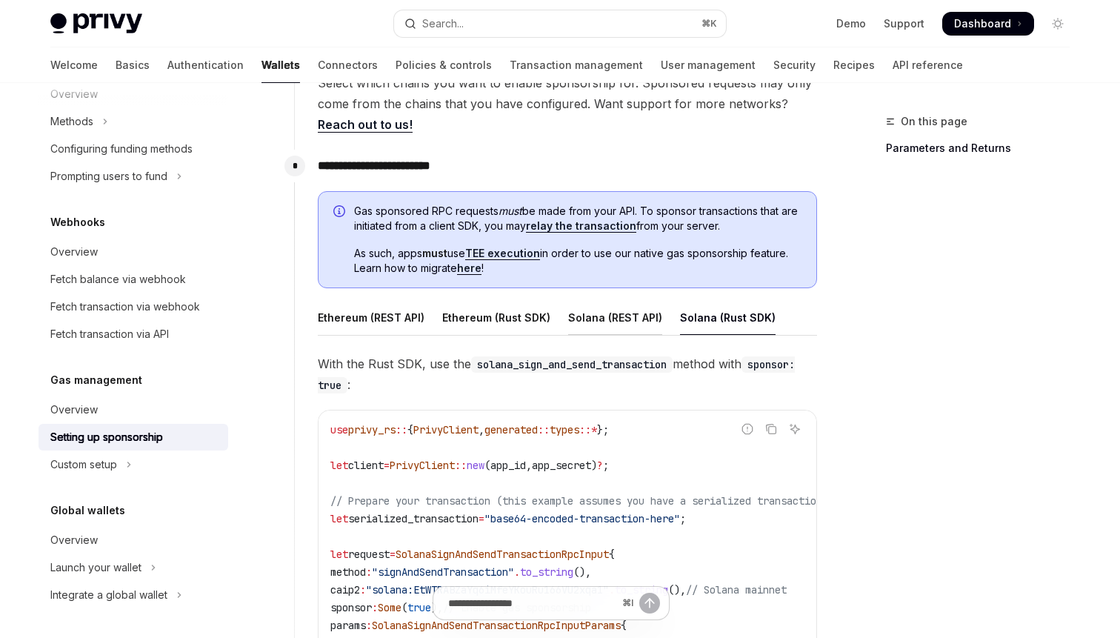
click at [648, 309] on div "Solana (REST API)" at bounding box center [615, 317] width 94 height 35
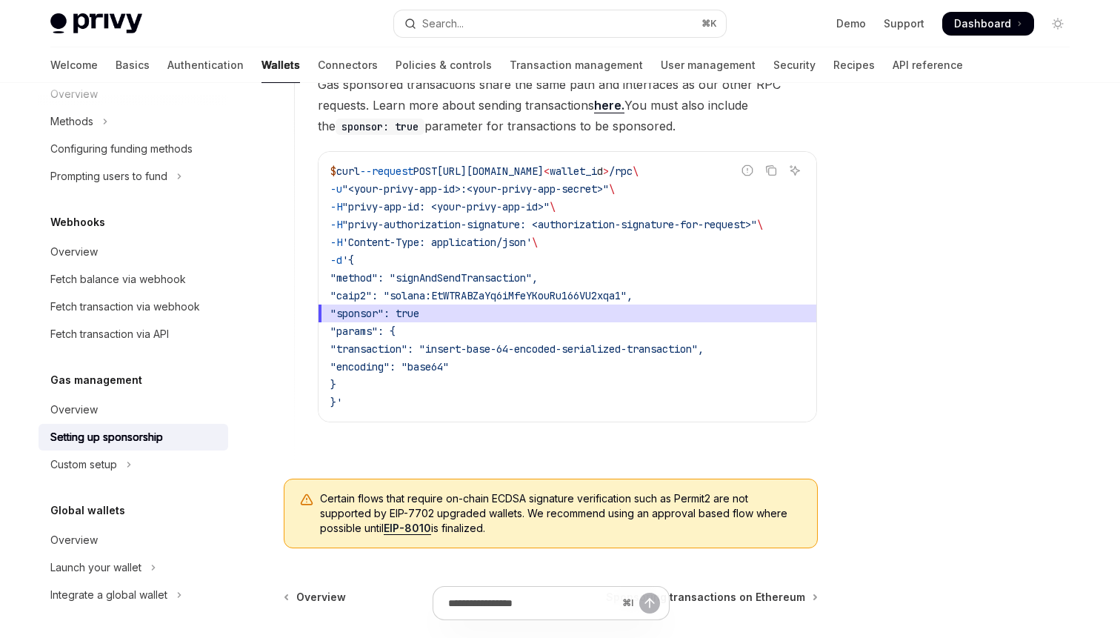
scroll to position [984, 0]
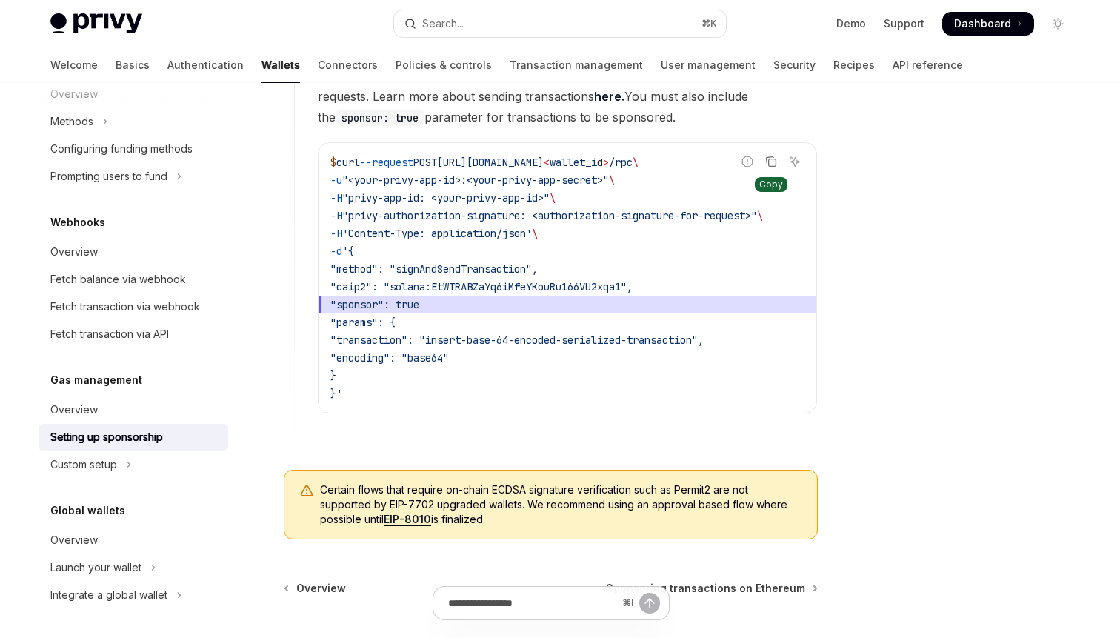
click at [769, 163] on icon "Copy the contents from the code block" at bounding box center [771, 162] width 12 height 12
click at [1042, 331] on div at bounding box center [968, 375] width 225 height 525
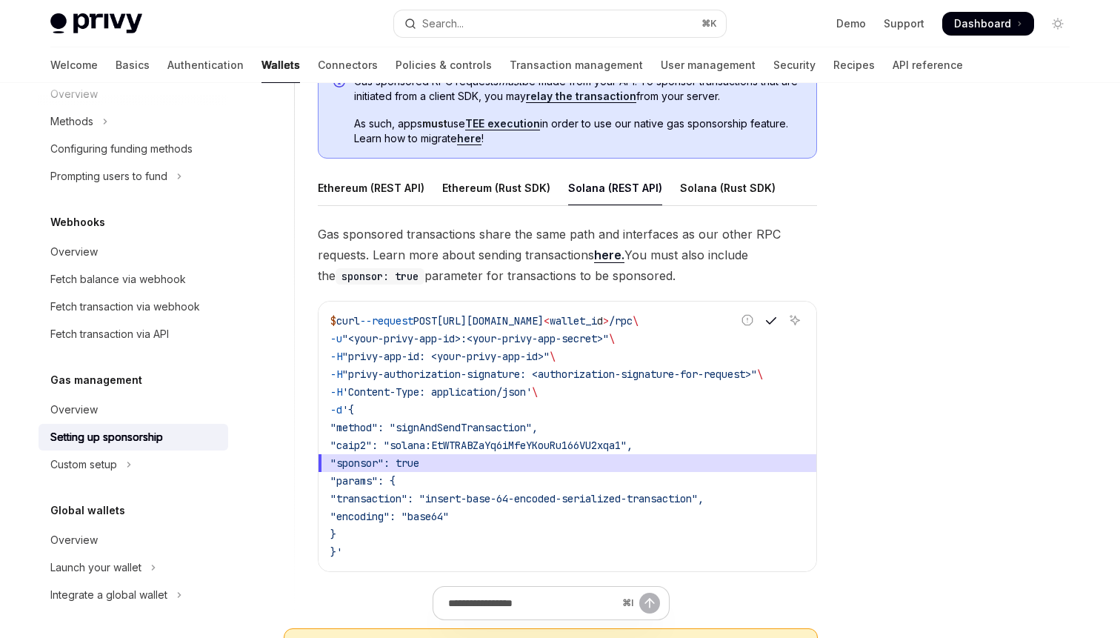
scroll to position [761, 0]
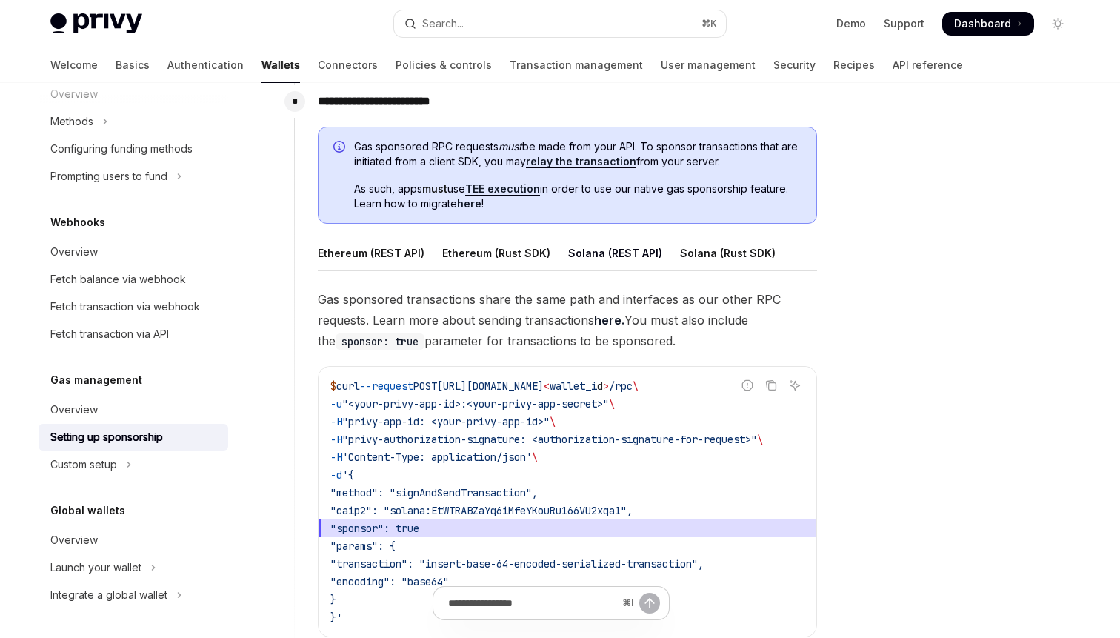
click at [689, 323] on span "Gas sponsored transactions share the same path and interfaces as our other RPC …" at bounding box center [567, 320] width 499 height 62
click at [613, 320] on link "here." at bounding box center [609, 321] width 30 height 16
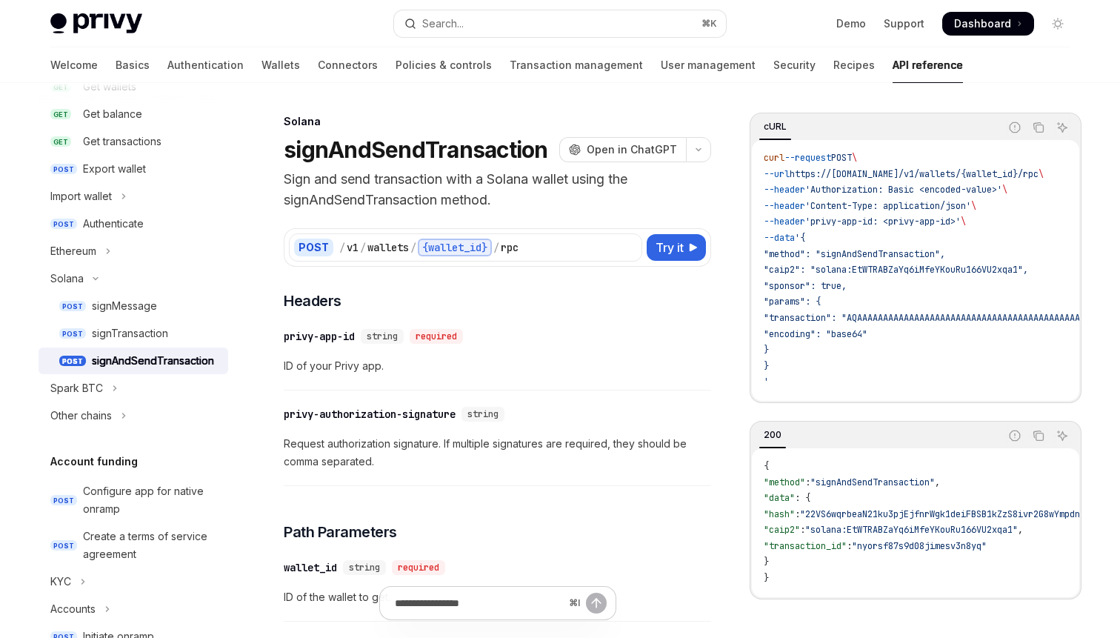
scroll to position [652, 0]
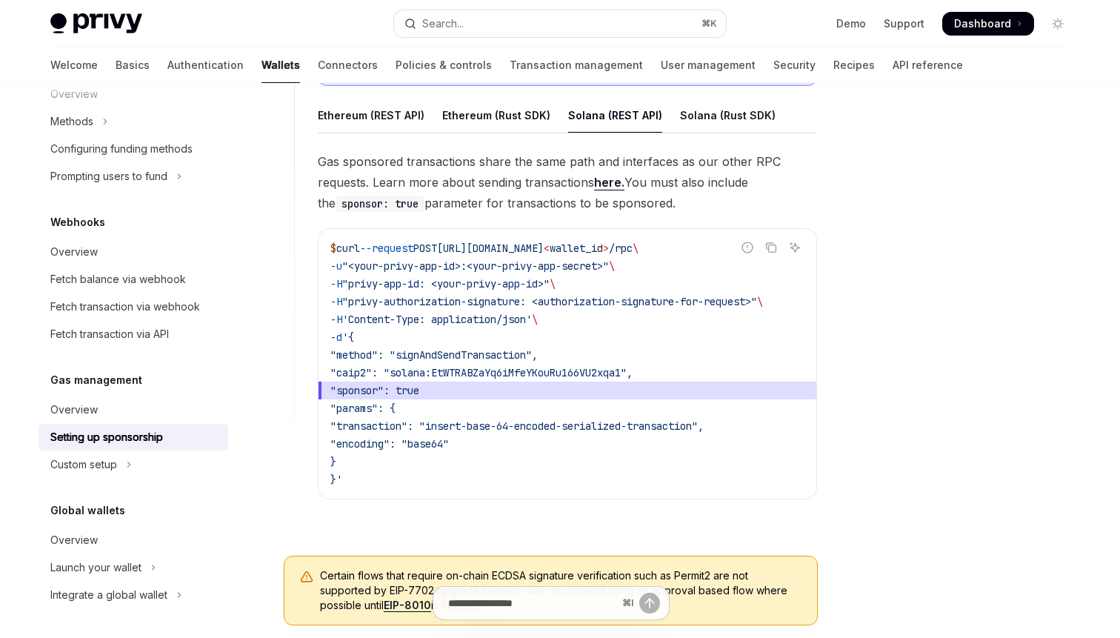
type textarea "*"
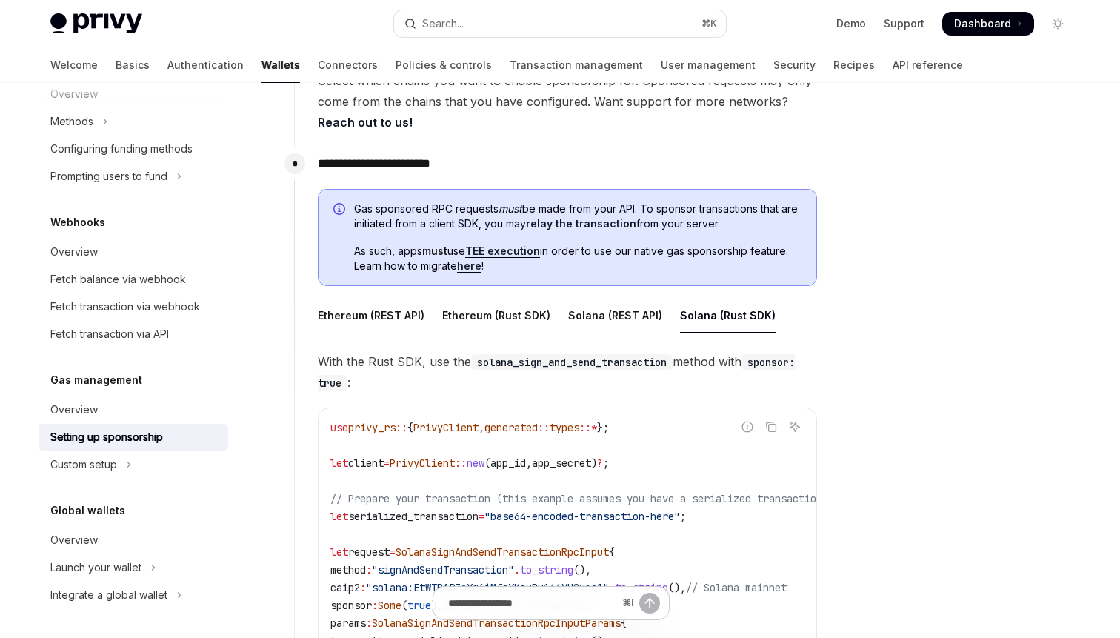
scroll to position [696, 0]
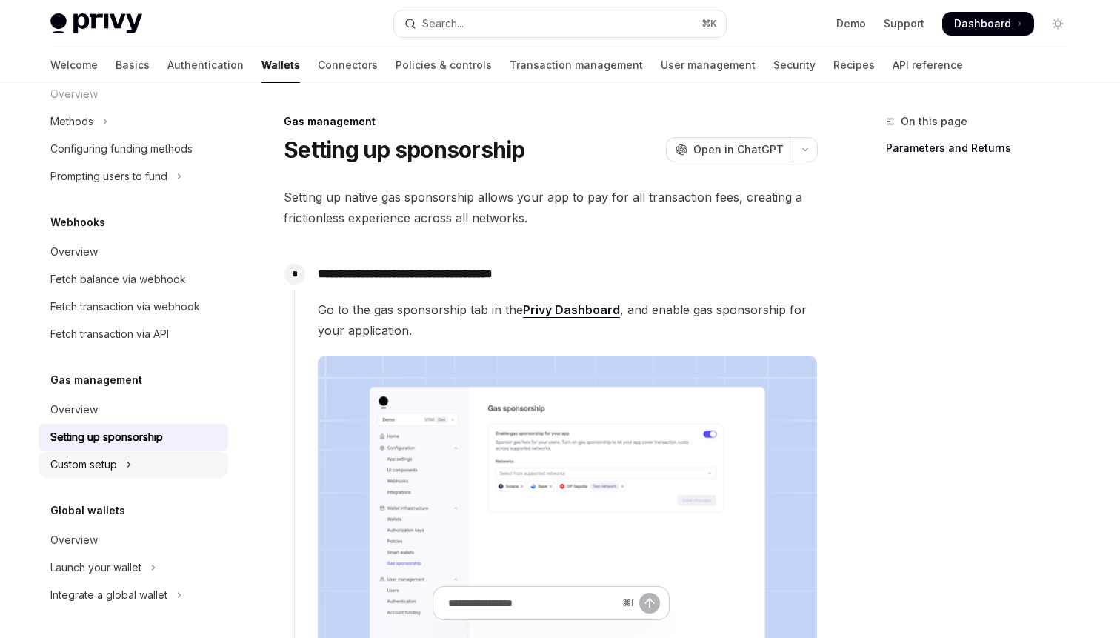
click at [126, 475] on button "Custom setup" at bounding box center [134, 464] width 190 height 27
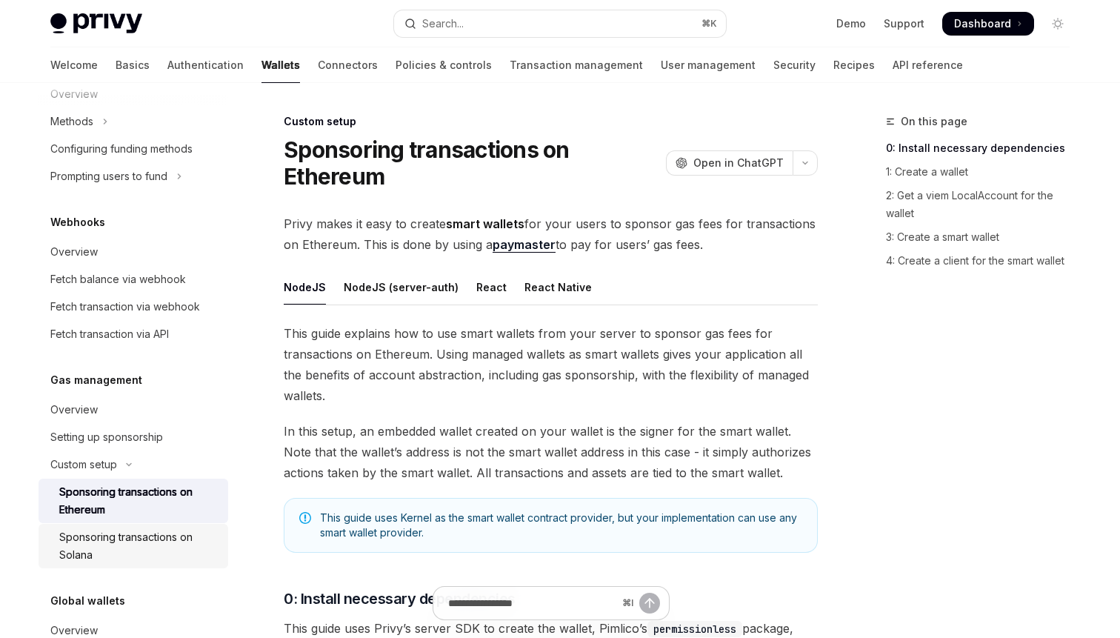
click at [200, 534] on div "Sponsoring transactions on Solana" at bounding box center [139, 546] width 160 height 36
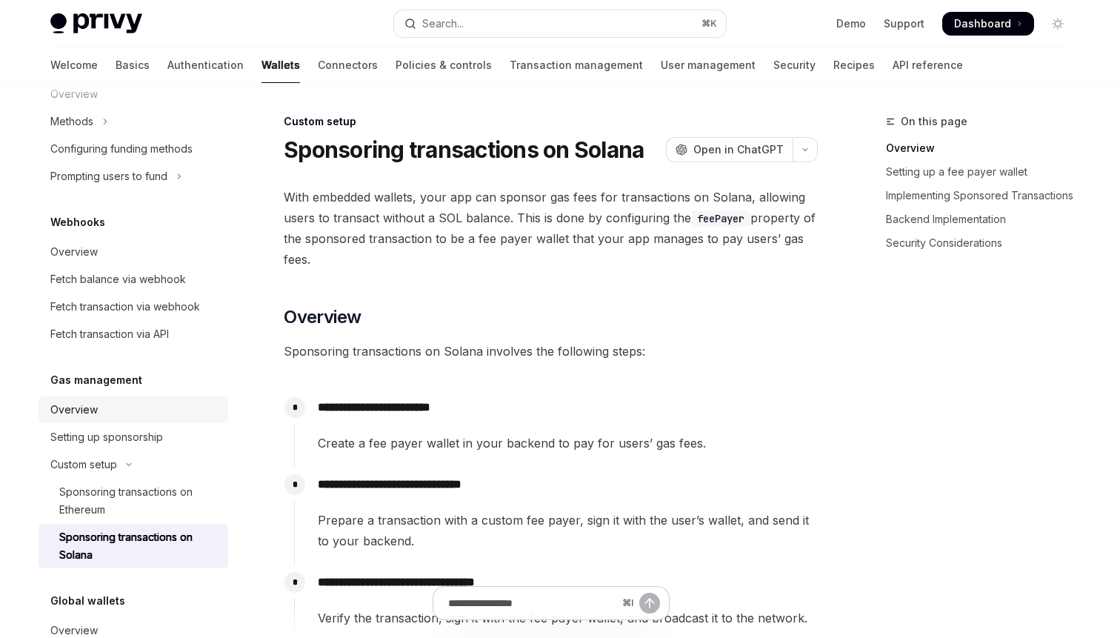
click at [161, 422] on link "Overview" at bounding box center [134, 409] width 190 height 27
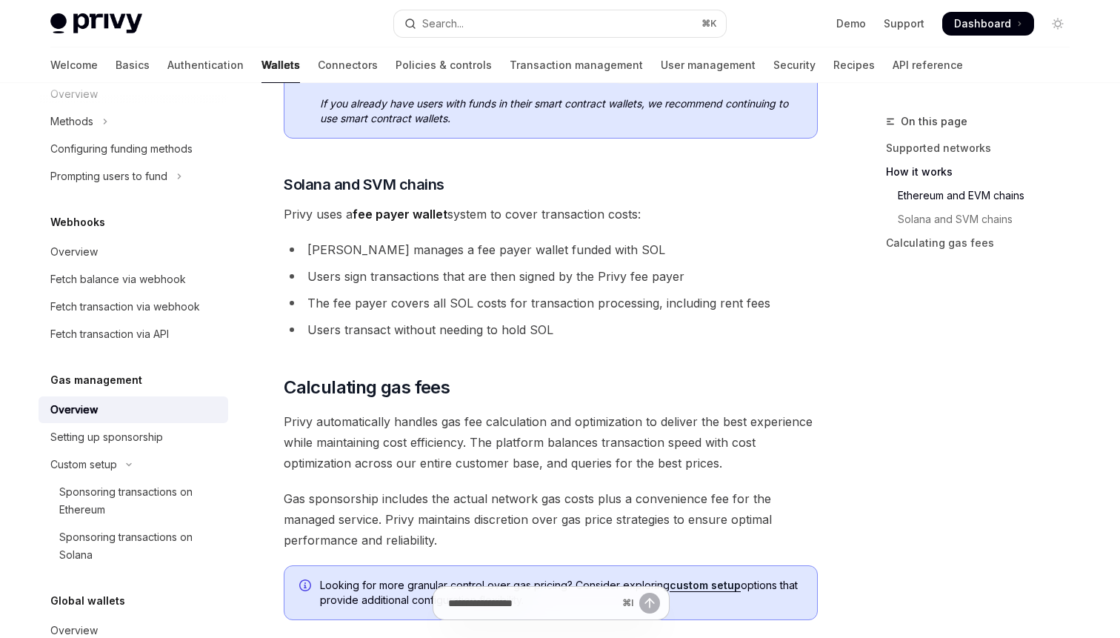
scroll to position [904, 0]
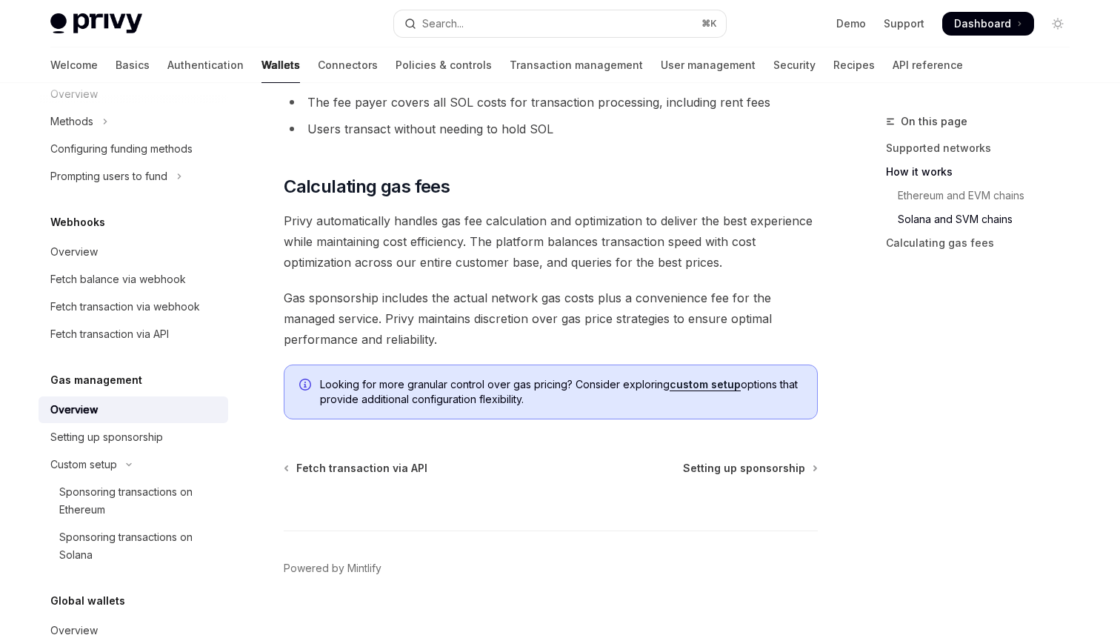
scroll to position [1104, 0]
click at [865, 363] on div "On this page Supported networks How it works Ethereum and EVM chains Solana and…" at bounding box center [968, 375] width 225 height 525
click at [804, 412] on div "Looking for more granular control over gas pricing? Consider exploring custom s…" at bounding box center [551, 391] width 534 height 55
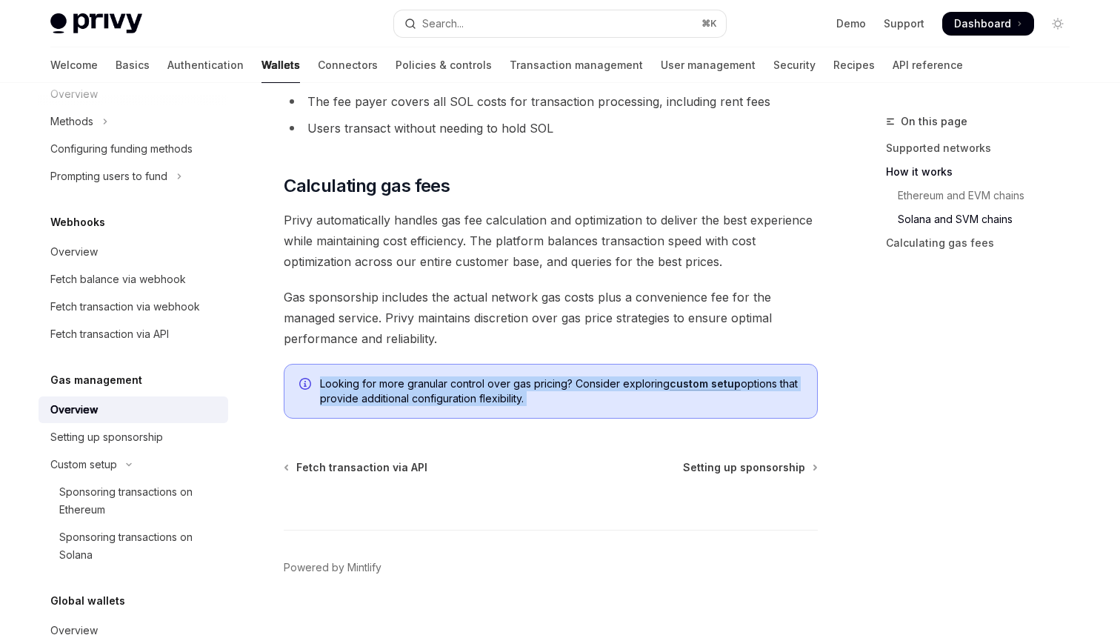
click at [804, 412] on div "Looking for more granular control over gas pricing? Consider exploring custom s…" at bounding box center [551, 391] width 534 height 55
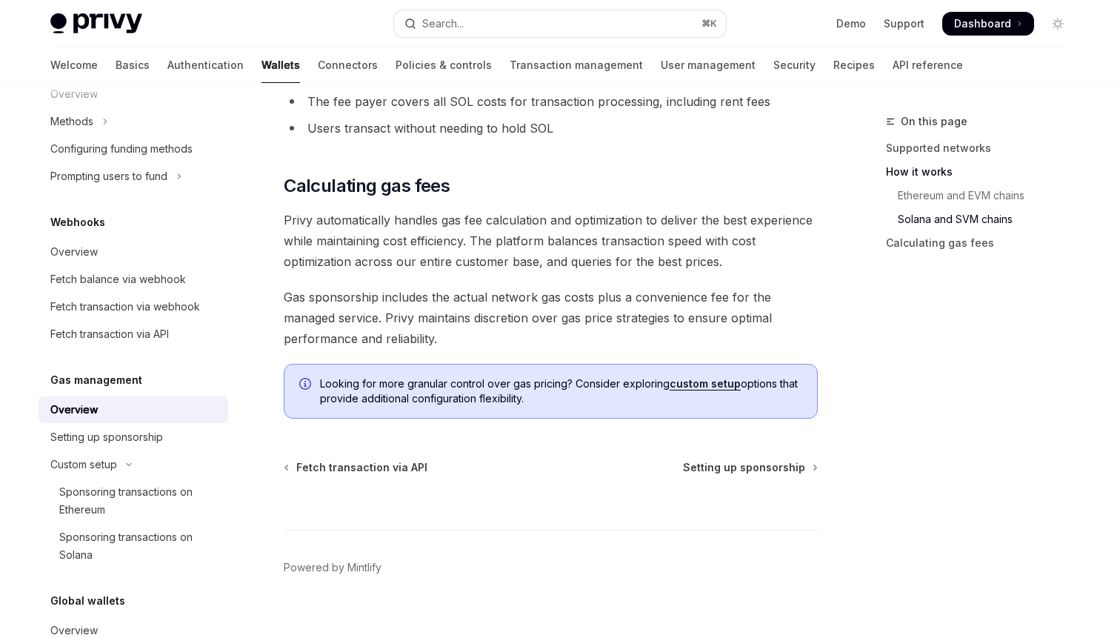
click at [804, 412] on div "Looking for more granular control over gas pricing? Consider exploring custom s…" at bounding box center [551, 391] width 534 height 55
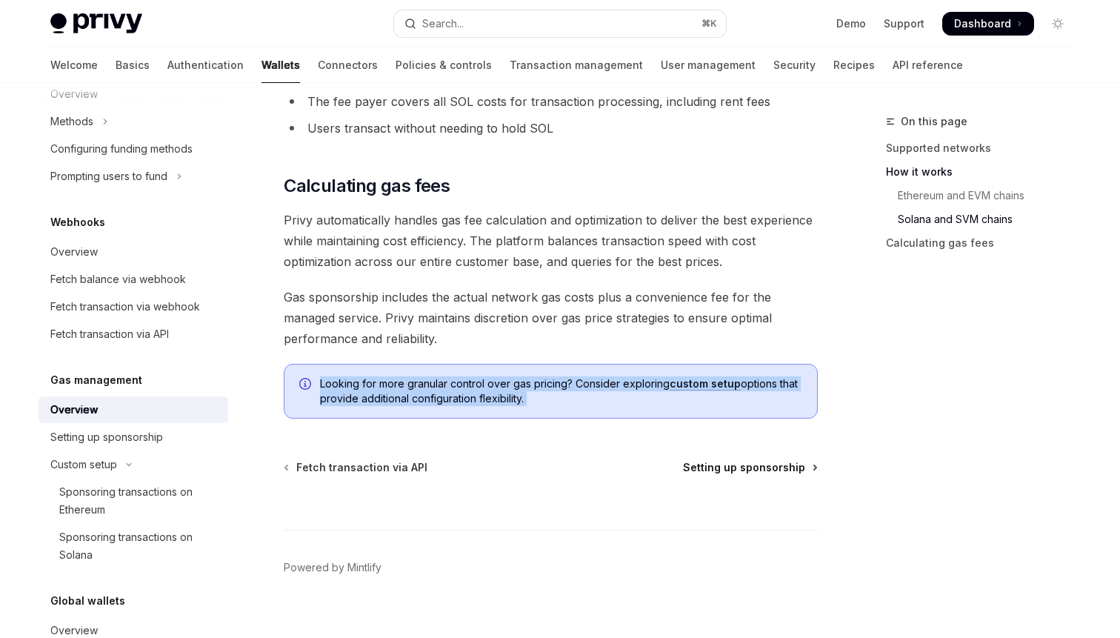
click at [803, 464] on span "Setting up sponsorship" at bounding box center [744, 467] width 122 height 15
type textarea "*"
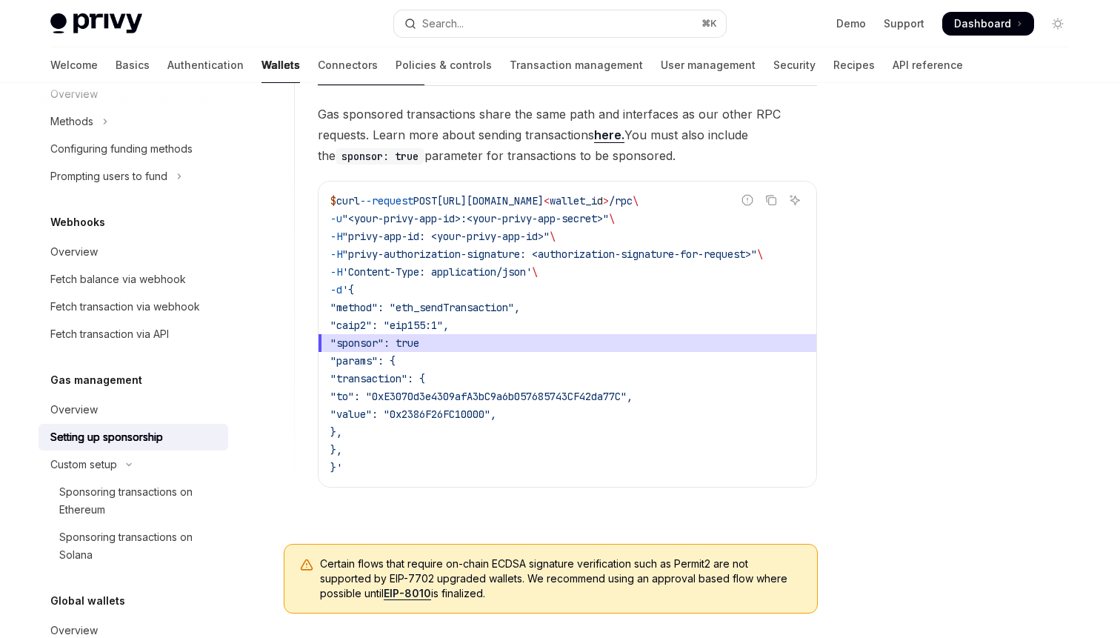
scroll to position [823, 0]
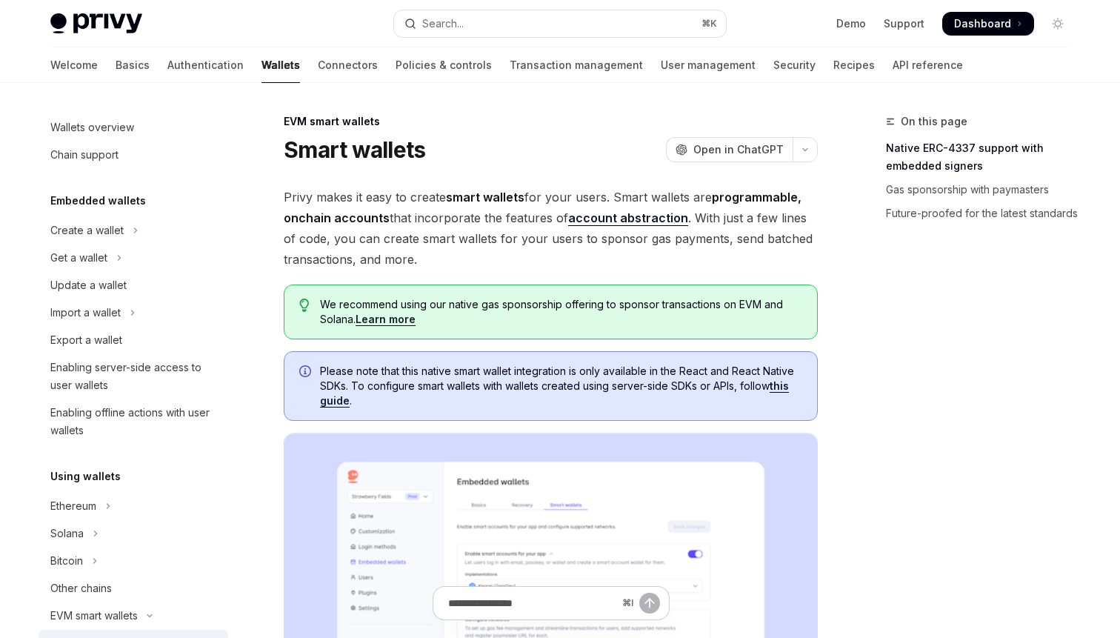
scroll to position [282, 0]
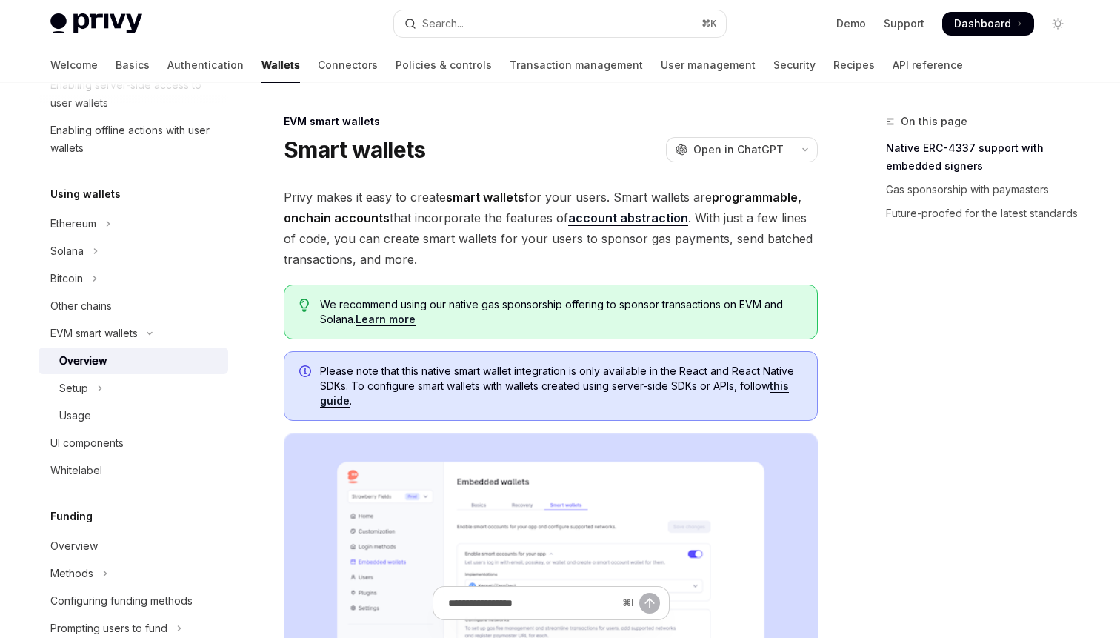
click at [661, 321] on span "We recommend using our native gas sponsorship offering to sponsor transactions …" at bounding box center [561, 312] width 482 height 30
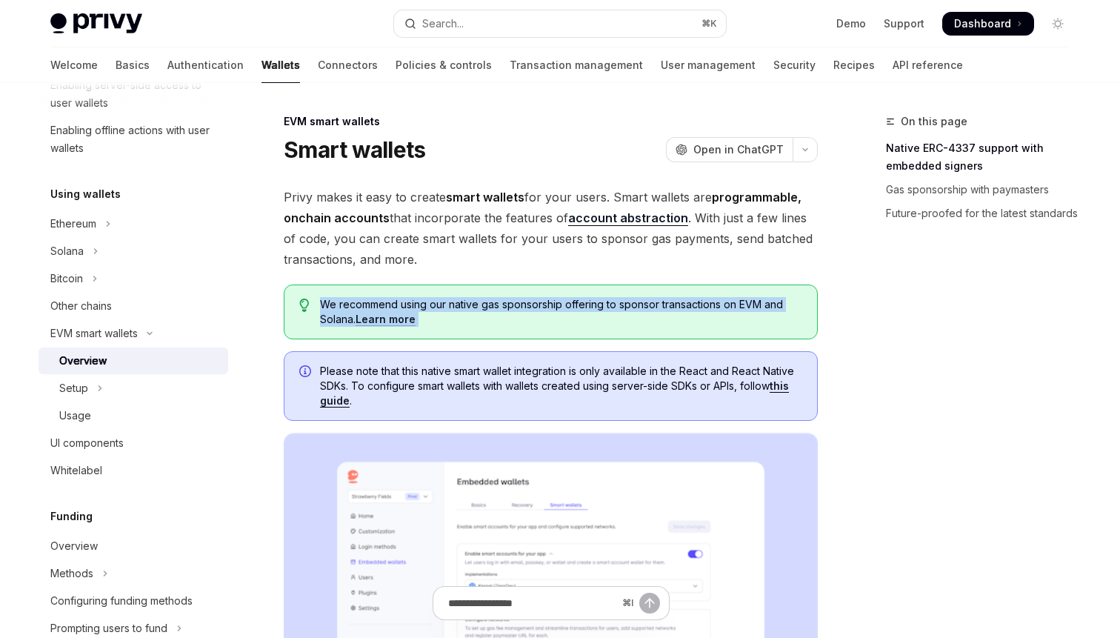
click at [621, 299] on span "We recommend using our native gas sponsorship offering to sponsor transactions …" at bounding box center [561, 312] width 482 height 30
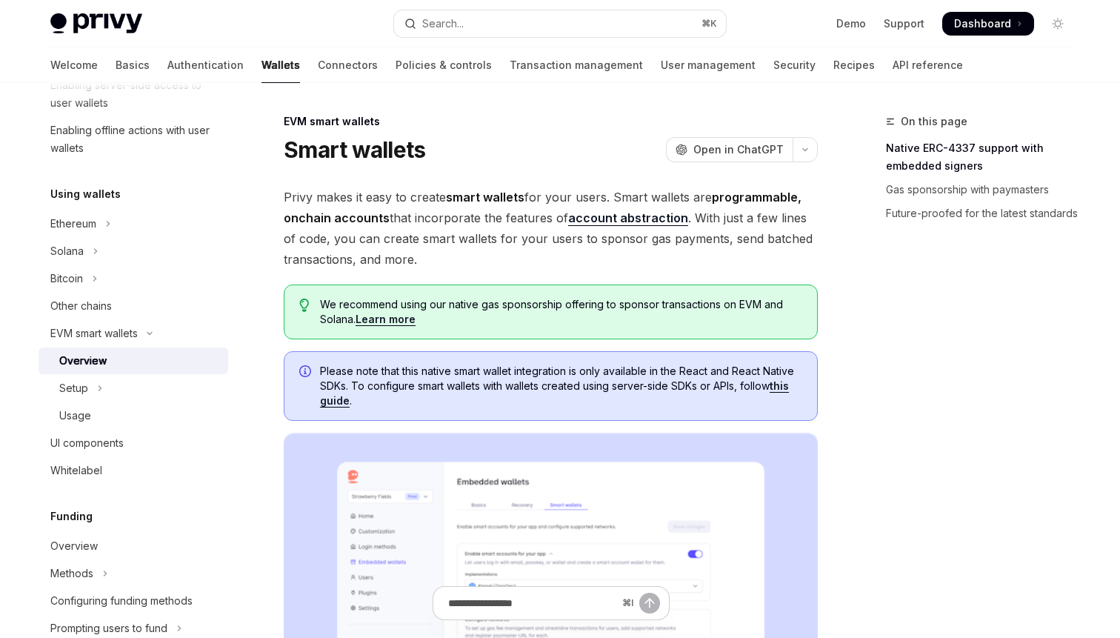
click at [411, 323] on link "Learn more" at bounding box center [385, 319] width 60 height 13
type textarea "*"
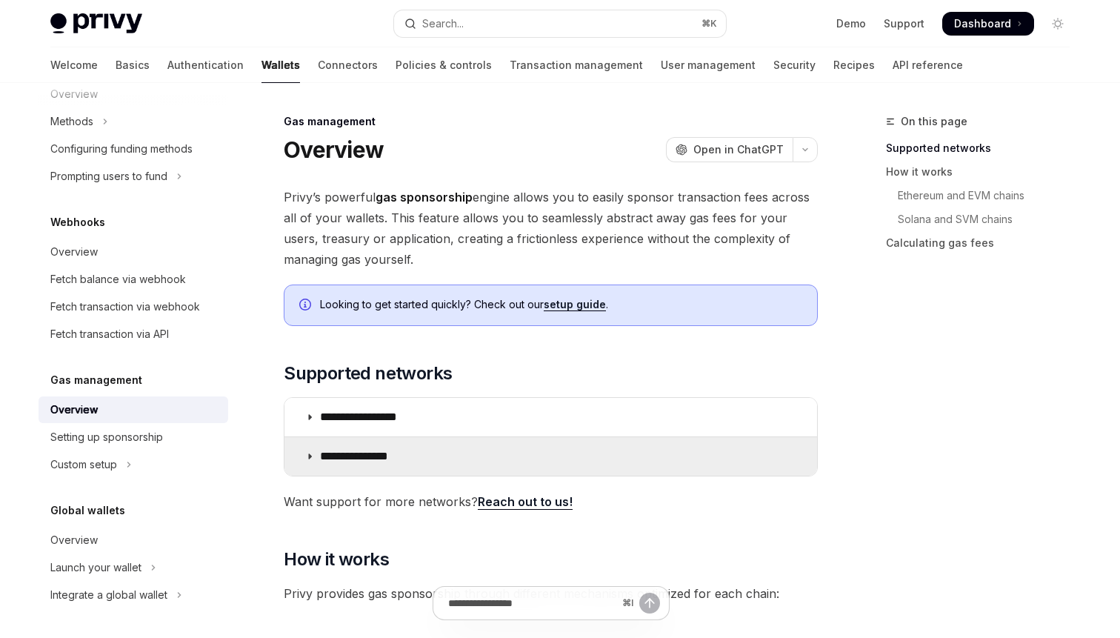
click at [476, 470] on summary "**********" at bounding box center [550, 456] width 532 height 39
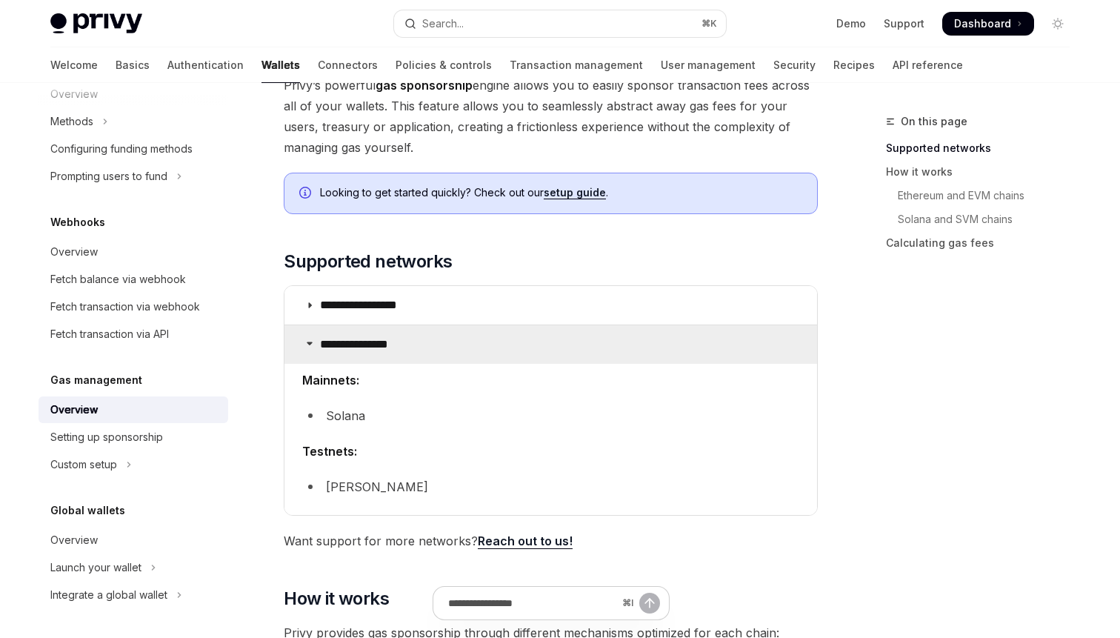
scroll to position [117, 0]
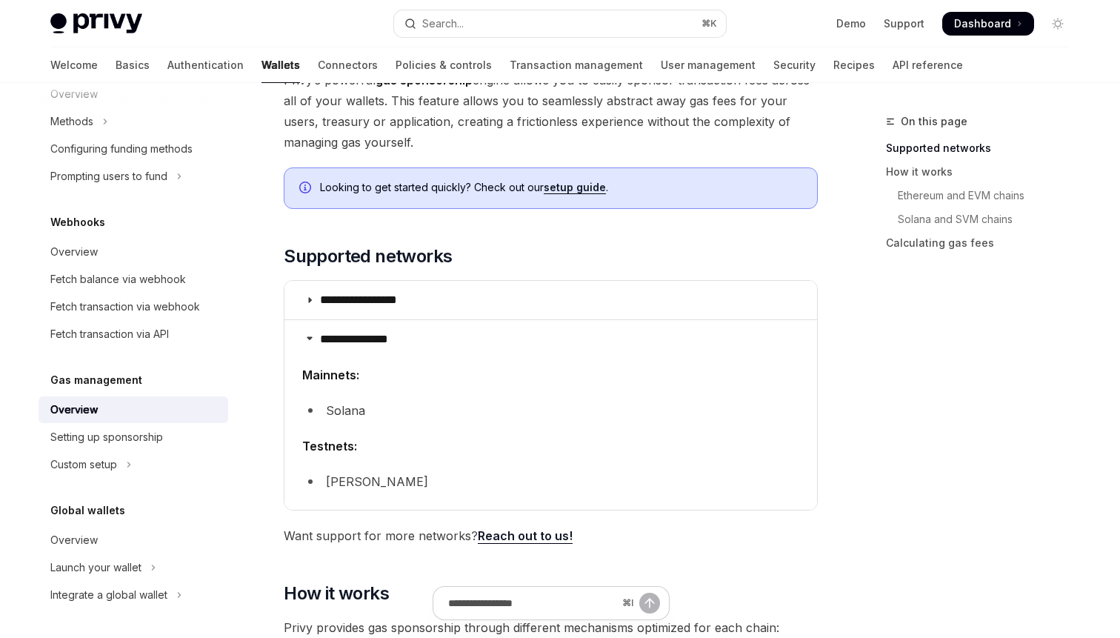
click at [487, 429] on children "Mainnets: Solana Testnets: Solana Devnet" at bounding box center [550, 430] width 497 height 133
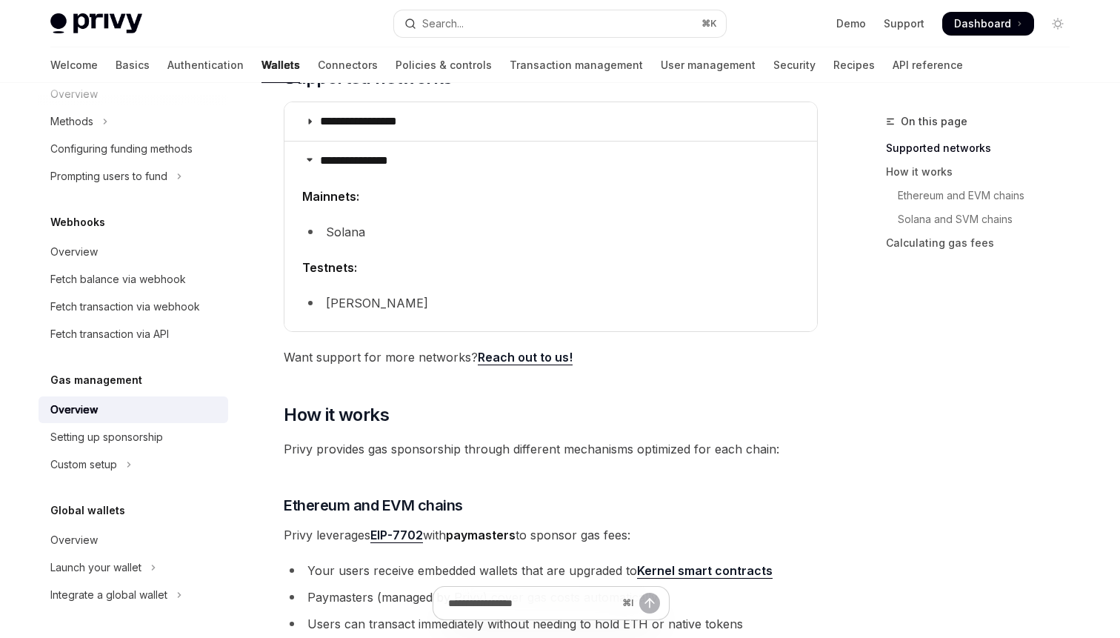
scroll to position [422, 0]
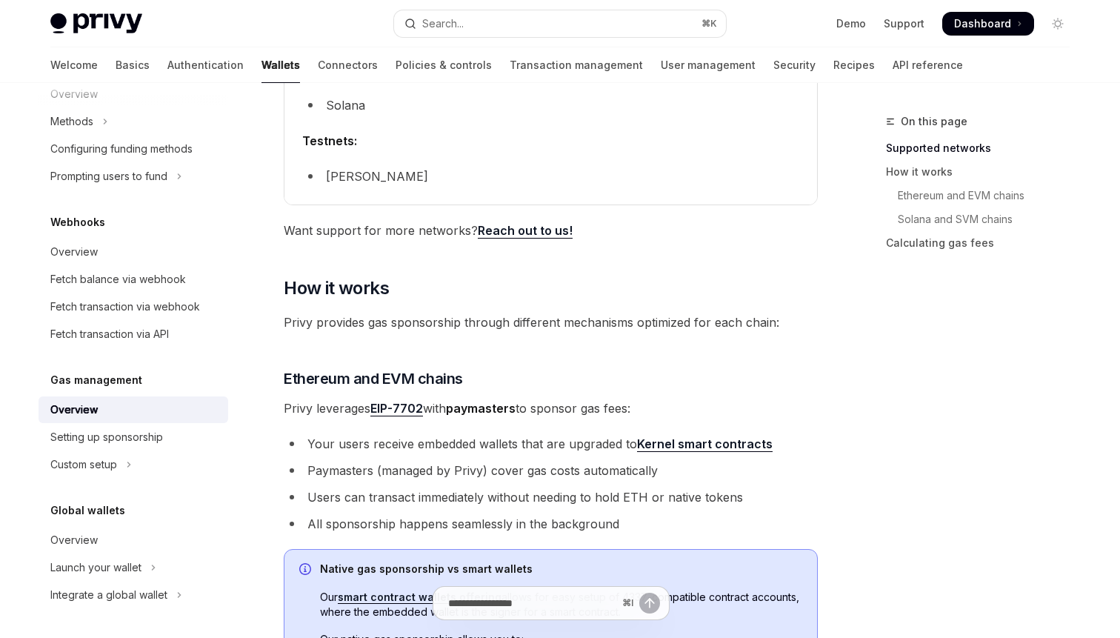
click at [795, 325] on span "Privy provides gas sponsorship through different mechanisms optimized for each …" at bounding box center [551, 322] width 534 height 21
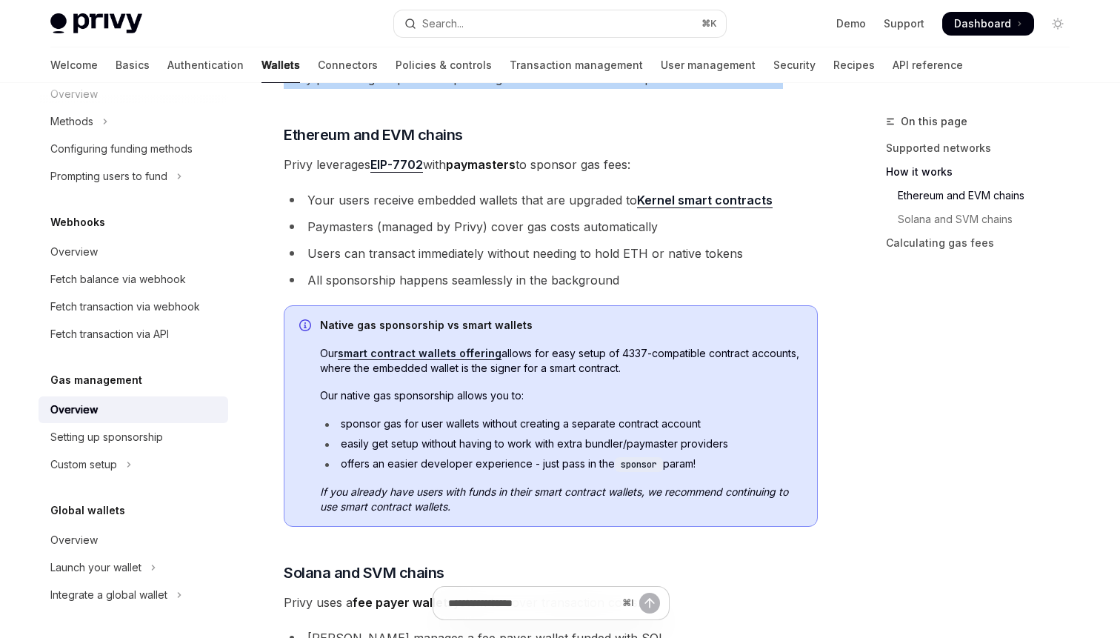
scroll to position [664, 0]
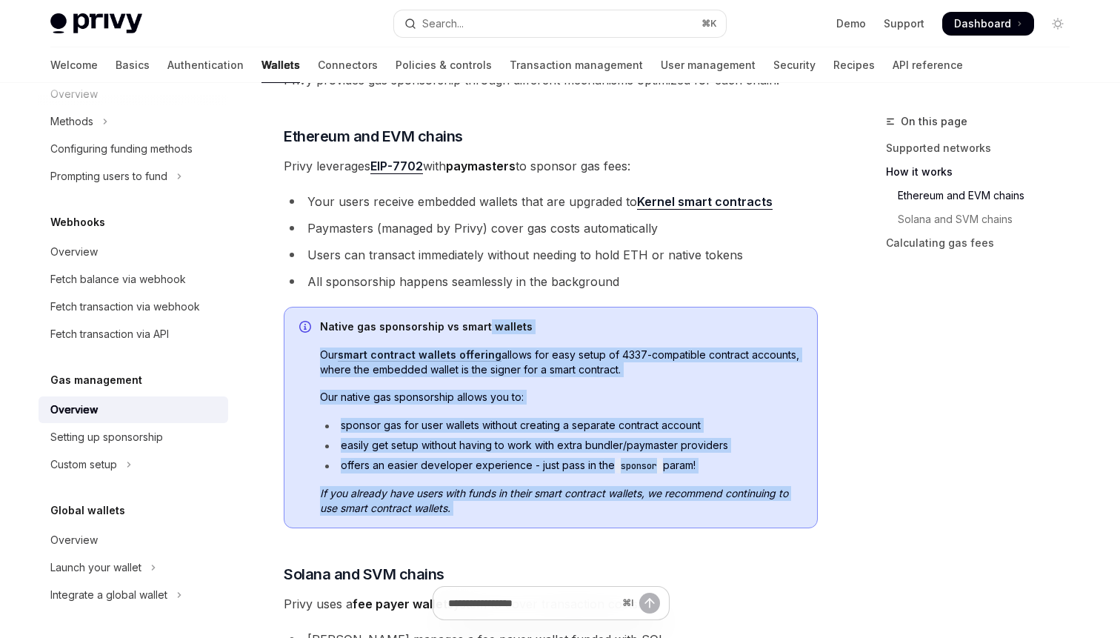
drag, startPoint x: 794, startPoint y: 545, endPoint x: 483, endPoint y: 325, distance: 380.9
click at [483, 325] on div "**********" at bounding box center [551, 265] width 534 height 1487
click at [483, 325] on strong "Native gas sponsorship vs smart wallets" at bounding box center [426, 326] width 213 height 13
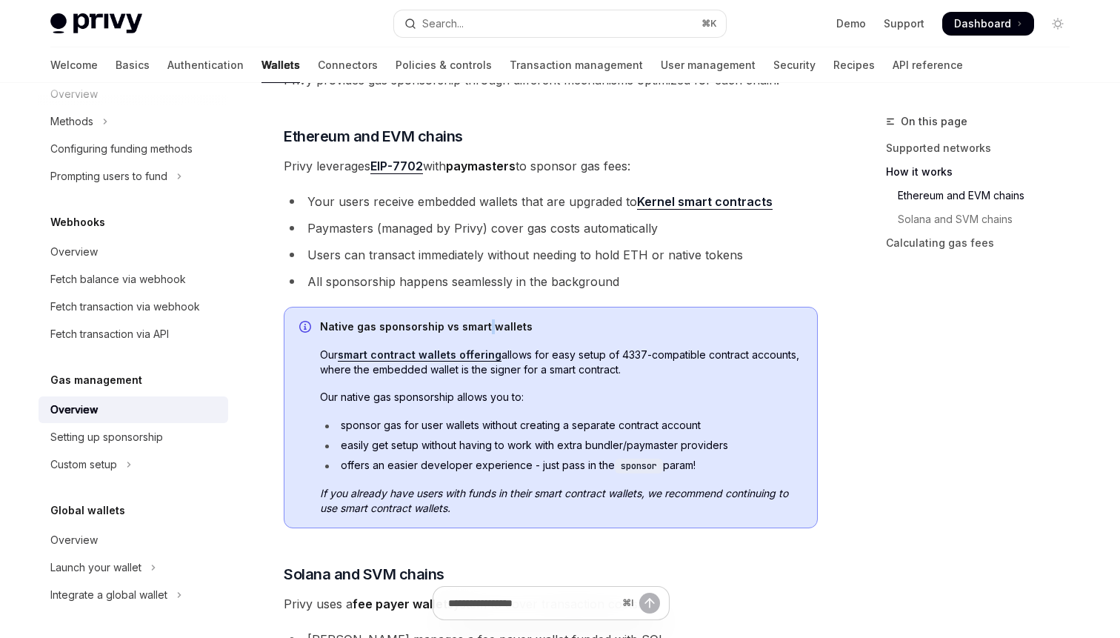
click at [483, 325] on strong "Native gas sponsorship vs smart wallets" at bounding box center [426, 326] width 213 height 13
click at [689, 472] on li "offers an easier developer experience - just pass in the sponsor param!" at bounding box center [561, 466] width 482 height 16
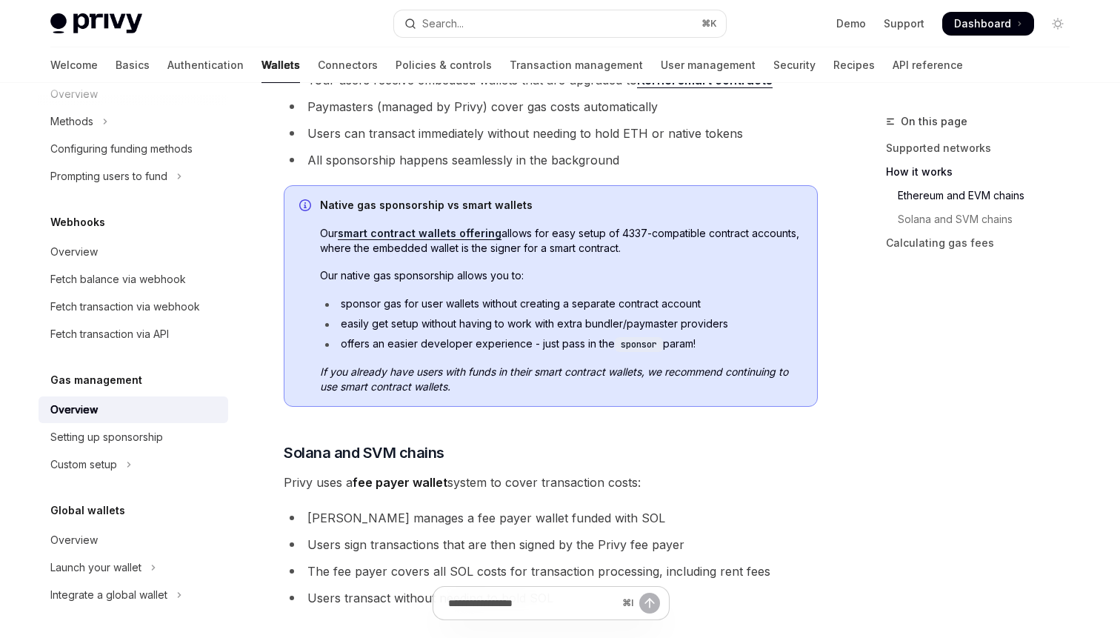
scroll to position [797, 0]
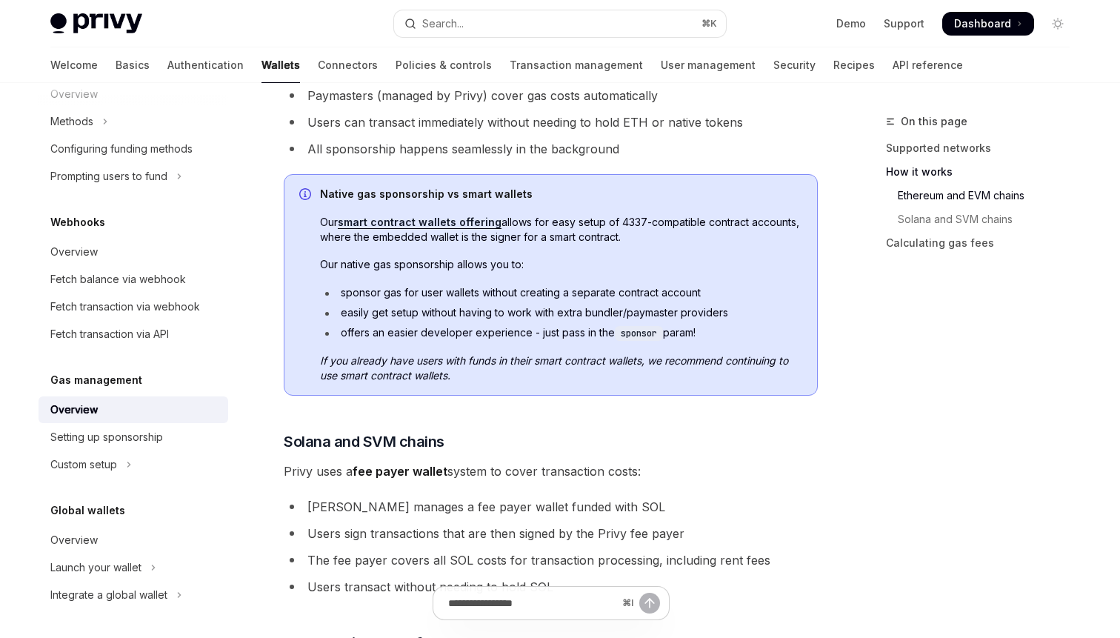
click at [676, 238] on span "Our smart contract wallets offering allows for easy setup of 4337-compatible co…" at bounding box center [561, 230] width 482 height 30
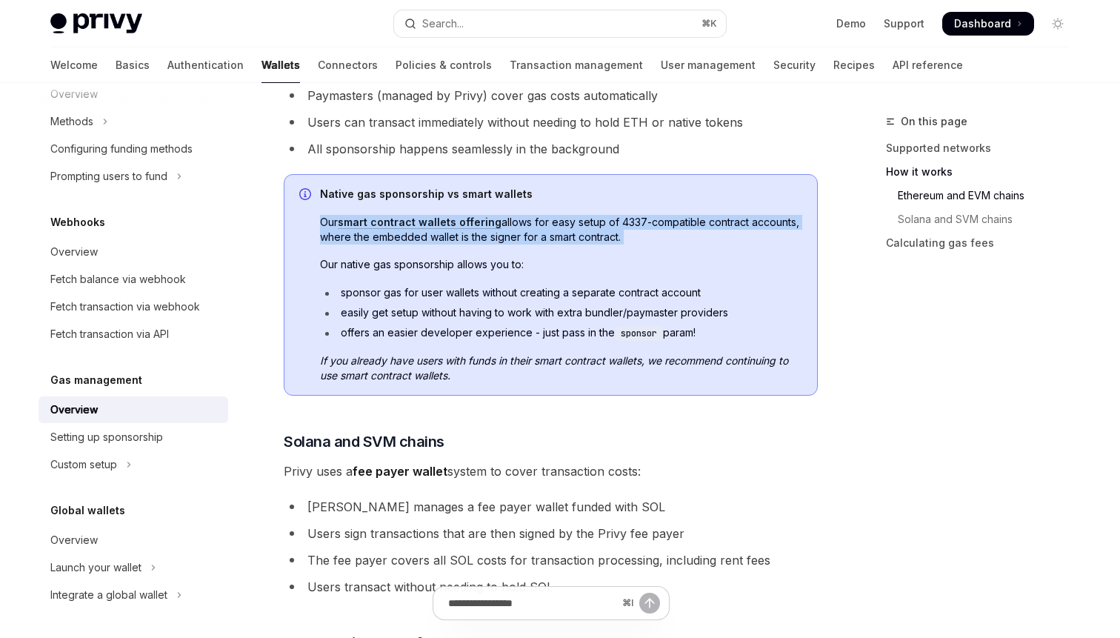
click at [673, 350] on div "Native gas sponsorship vs smart wallets Our smart contract wallets offering all…" at bounding box center [561, 285] width 482 height 196
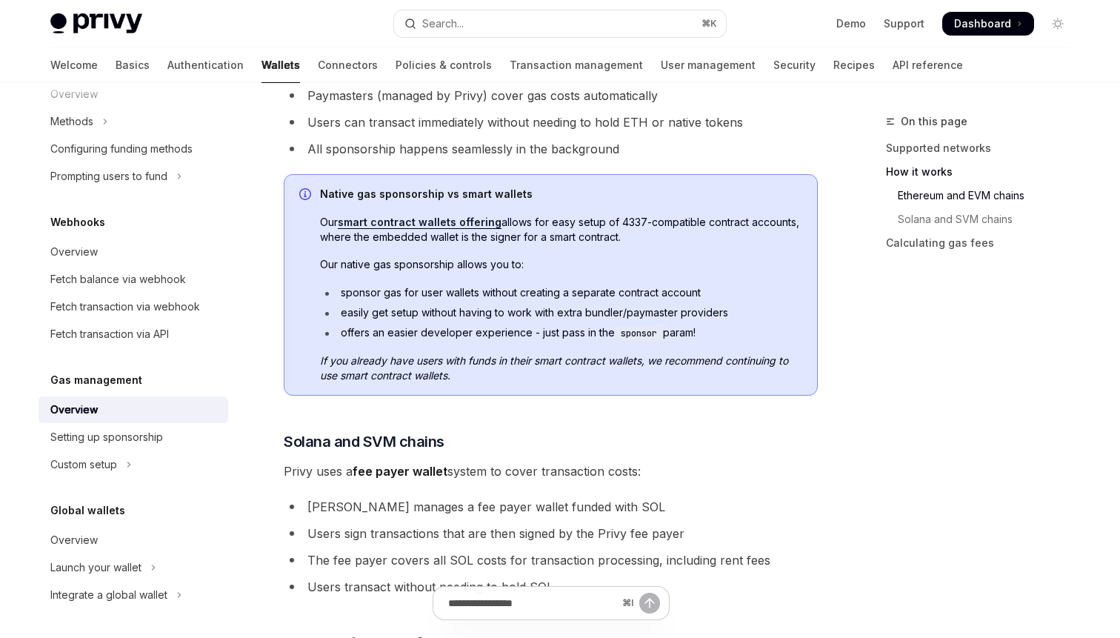
click at [673, 350] on div "Native gas sponsorship vs smart wallets Our smart contract wallets offering all…" at bounding box center [561, 285] width 482 height 196
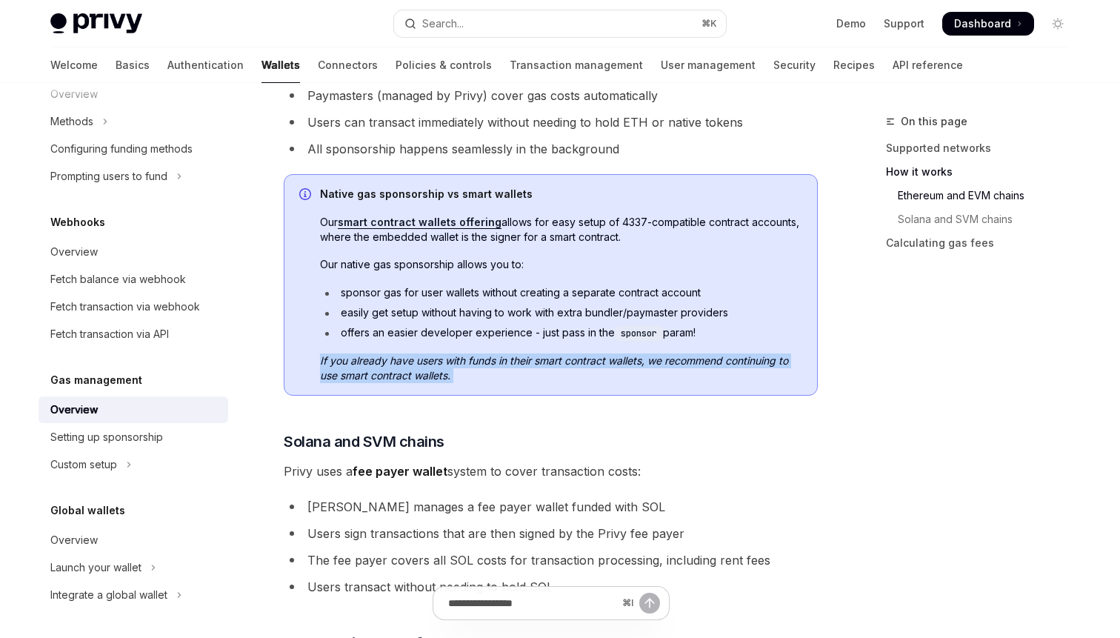
click at [654, 339] on code "sponsor" at bounding box center [639, 333] width 48 height 15
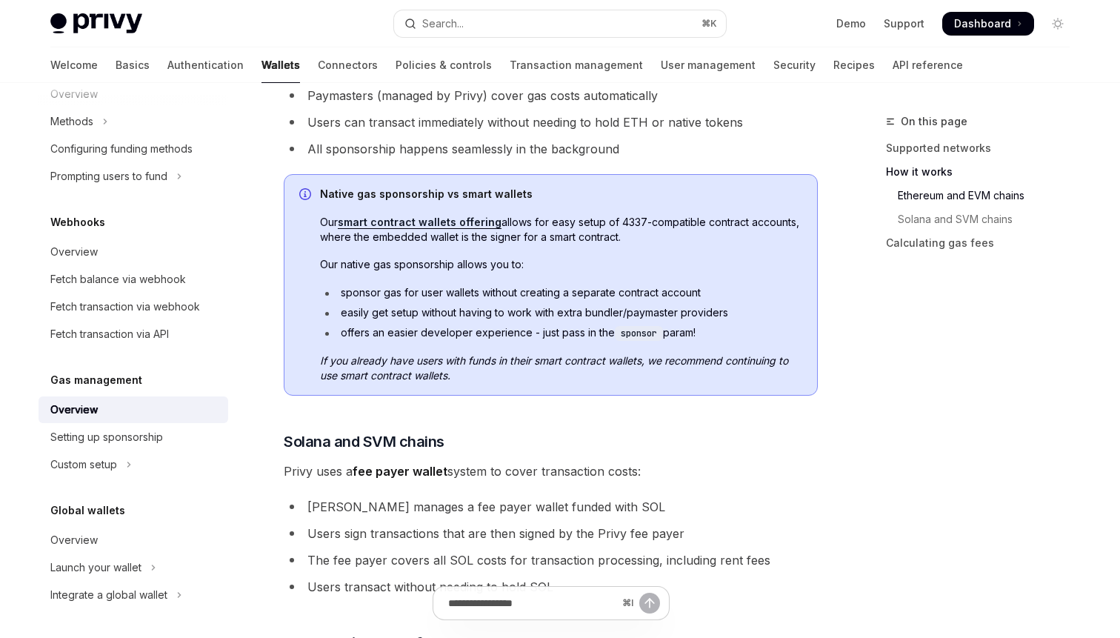
click at [654, 339] on code "sponsor" at bounding box center [639, 333] width 48 height 15
click at [691, 367] on span "If you already have users with funds in their smart contract wallets, we recomm…" at bounding box center [561, 368] width 482 height 30
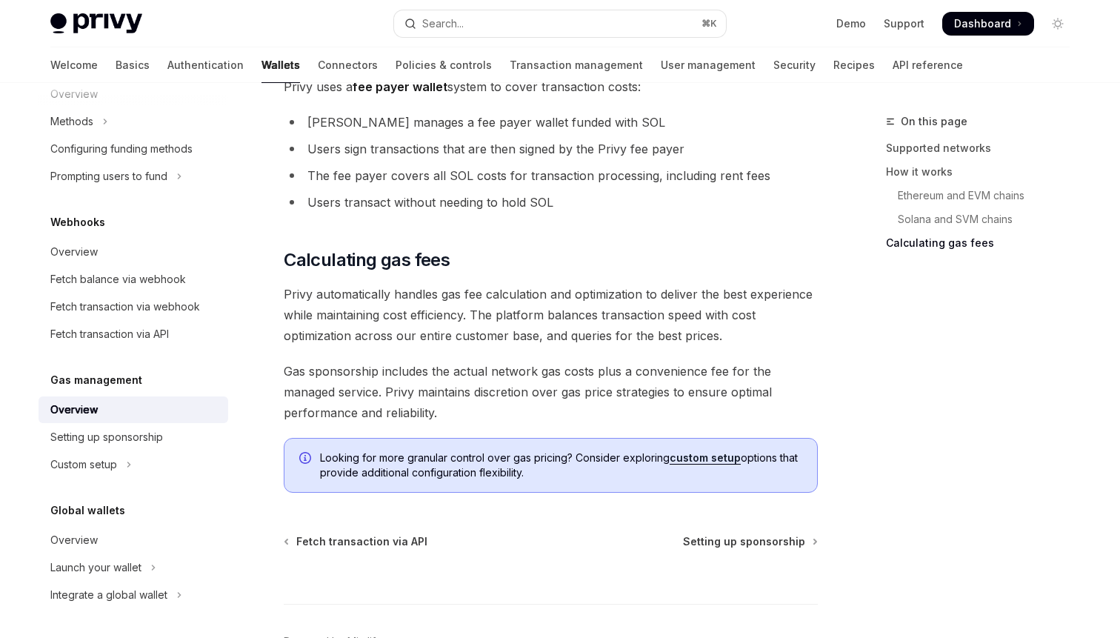
scroll to position [1135, 0]
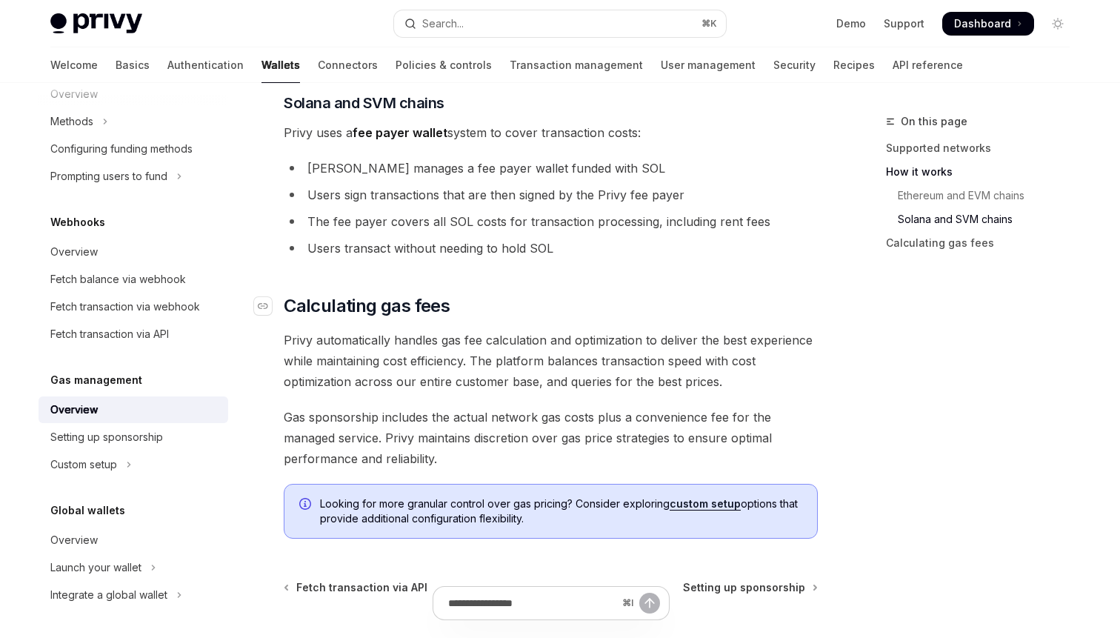
click at [399, 313] on span "Calculating gas fees" at bounding box center [367, 306] width 166 height 24
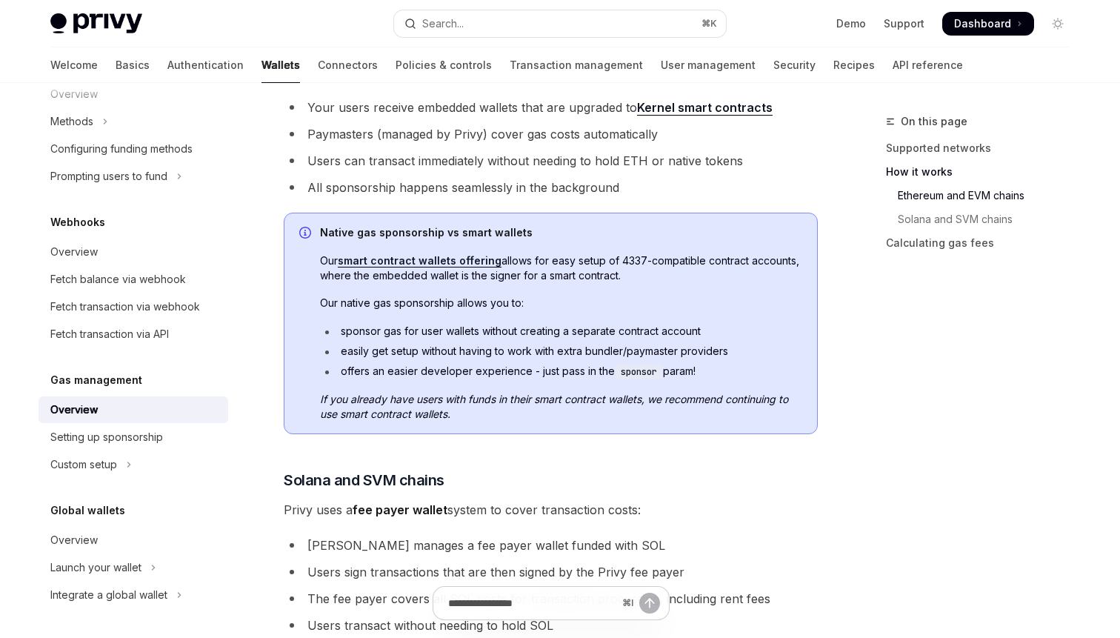
scroll to position [698, 0]
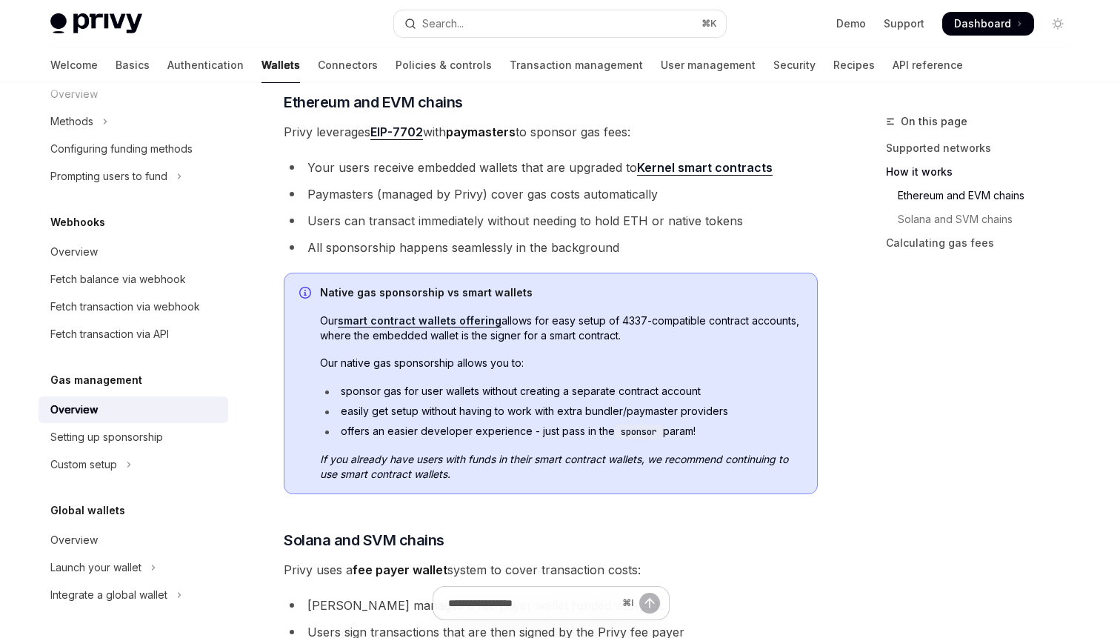
click at [331, 293] on strong "Native gas sponsorship vs smart wallets" at bounding box center [426, 292] width 213 height 13
click at [421, 293] on strong "Native gas sponsorship vs smart wallets" at bounding box center [426, 292] width 213 height 13
copy strong "Native gas sponsorship"
click at [594, 306] on div "Native gas sponsorship vs smart wallets Our smart contract wallets offering all…" at bounding box center [561, 383] width 482 height 196
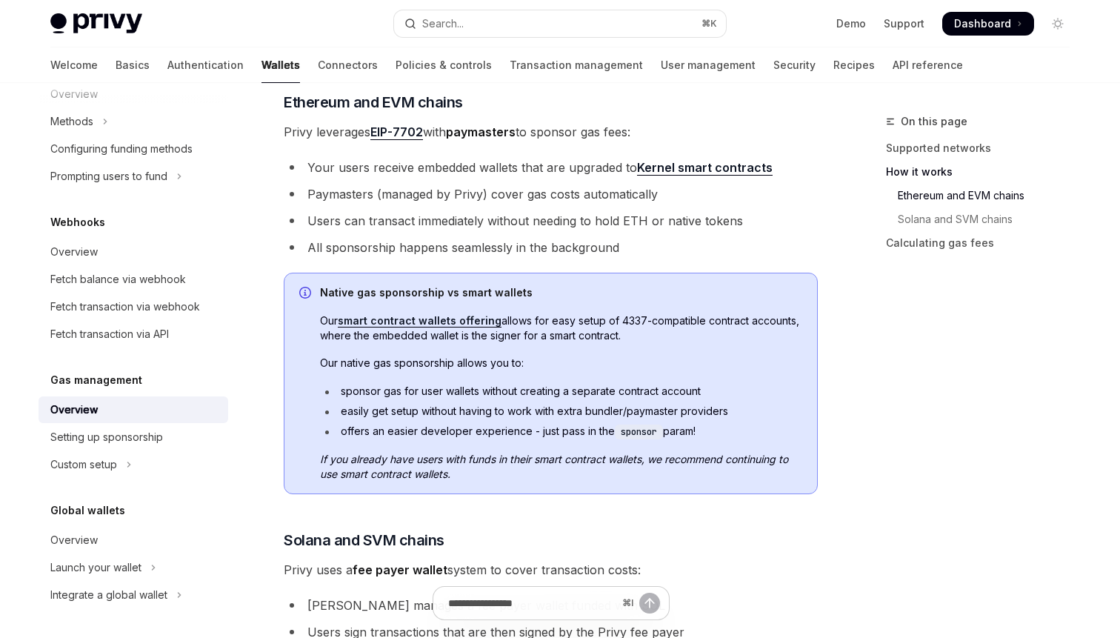
click at [594, 306] on div "Native gas sponsorship vs smart wallets Our smart contract wallets offering all…" at bounding box center [561, 383] width 482 height 196
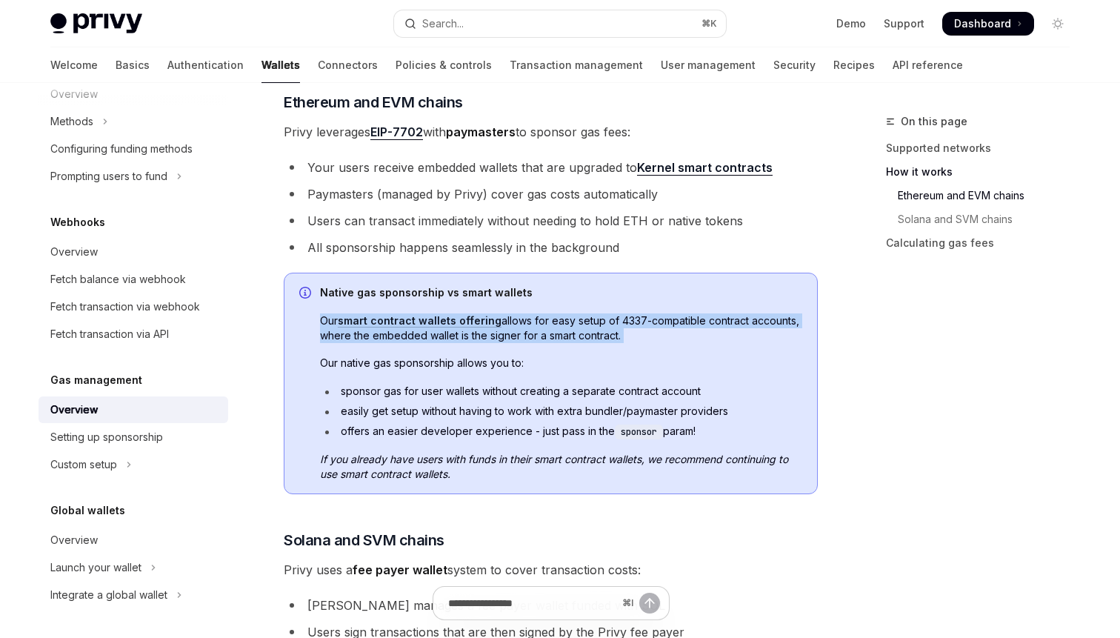
click at [572, 291] on span "Native gas sponsorship vs smart wallets" at bounding box center [561, 292] width 482 height 15
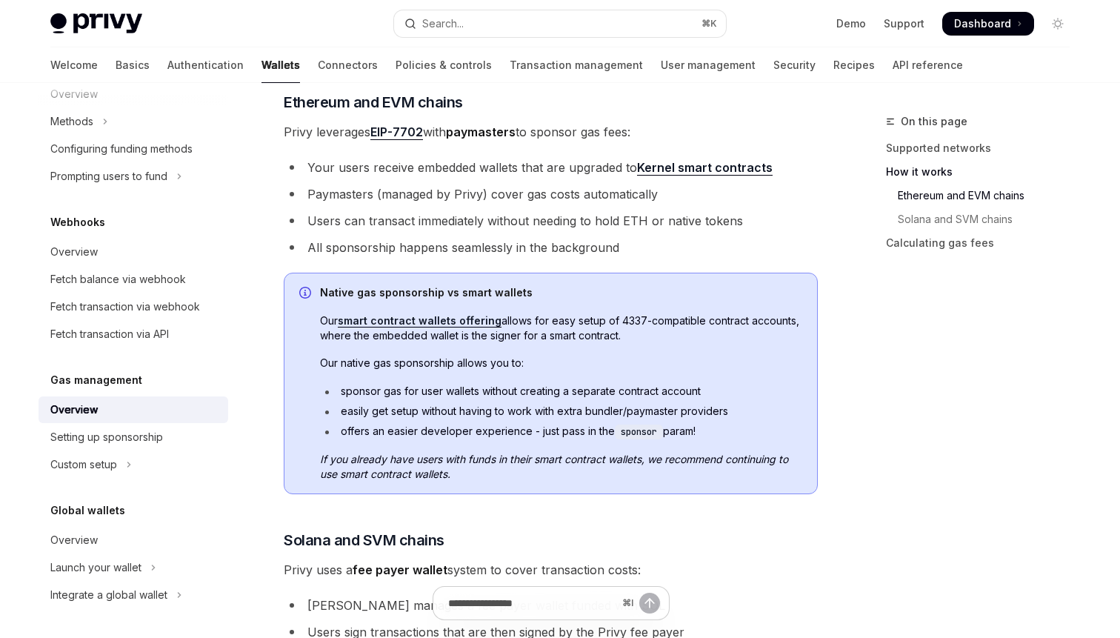
click at [572, 291] on span "Native gas sponsorship vs smart wallets" at bounding box center [561, 292] width 482 height 15
click at [664, 338] on span "Our smart contract wallets offering allows for easy setup of 4337-compatible co…" at bounding box center [561, 328] width 482 height 30
click at [567, 338] on span "Our smart contract wallets offering allows for easy setup of 4337-compatible co…" at bounding box center [561, 328] width 482 height 30
